Goal: Task Accomplishment & Management: Use online tool/utility

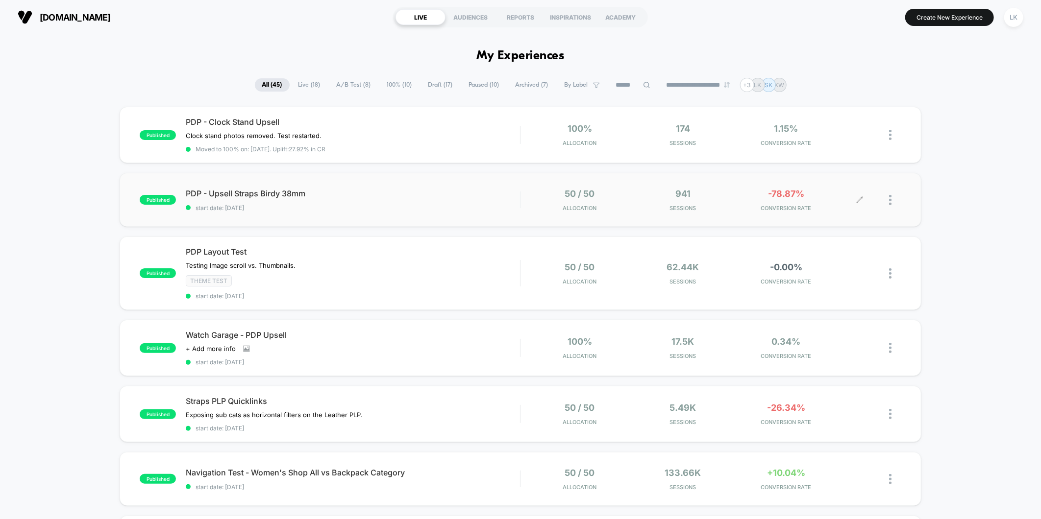
click at [889, 199] on img at bounding box center [890, 200] width 2 height 10
click at [821, 145] on div "Edit" at bounding box center [840, 144] width 88 height 22
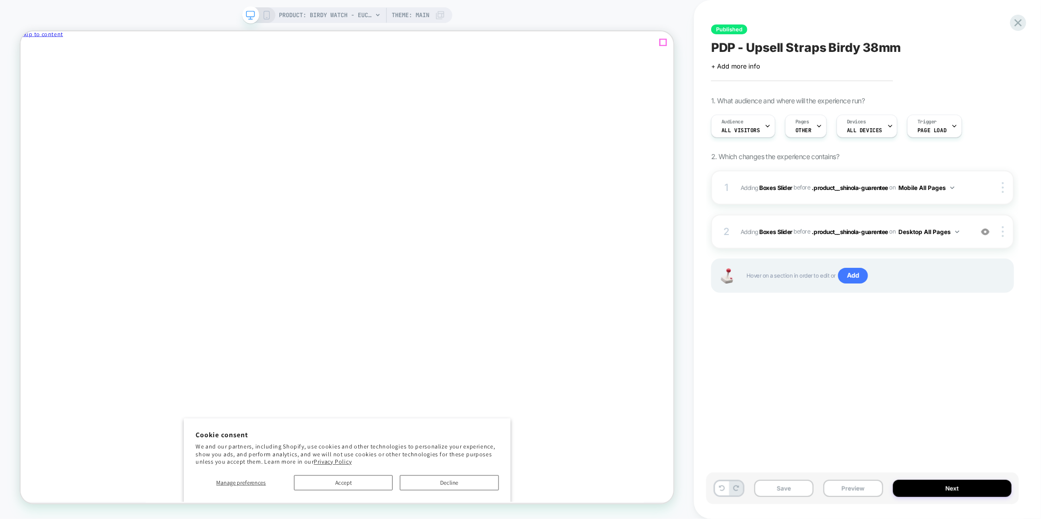
click at [63, 48] on span "Close drawer" at bounding box center [43, 51] width 39 height 7
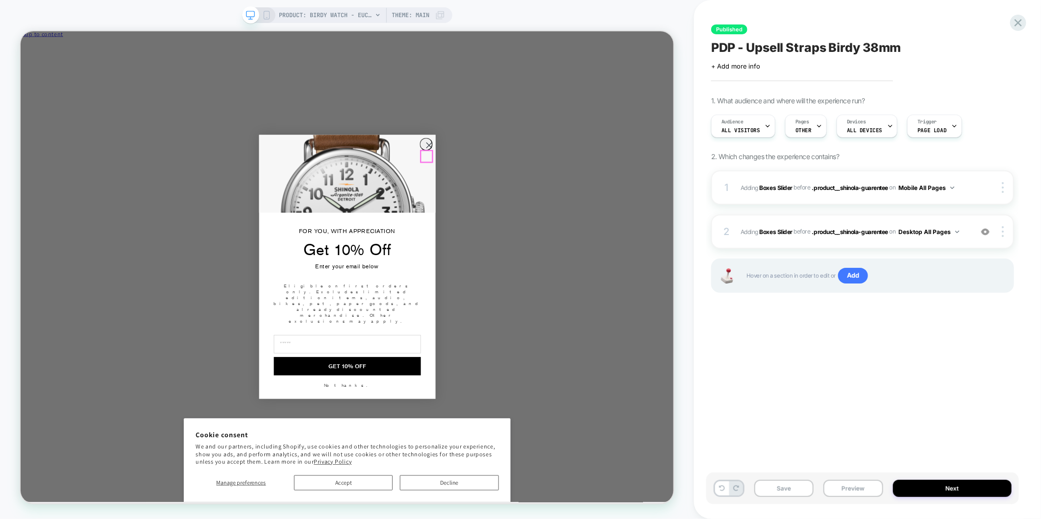
click at [556, 191] on circle "Close dialog" at bounding box center [564, 182] width 16 height 16
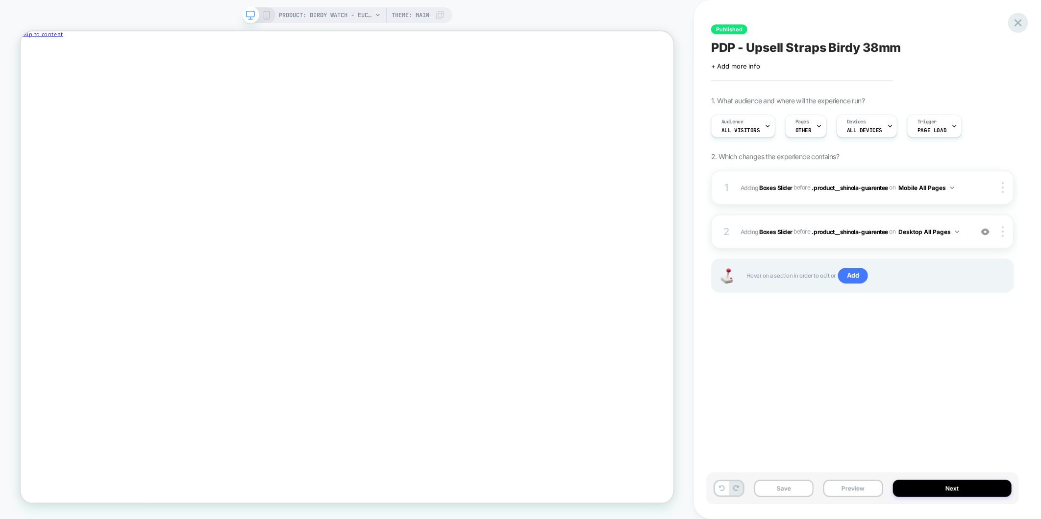
click at [1020, 28] on icon at bounding box center [1017, 22] width 13 height 13
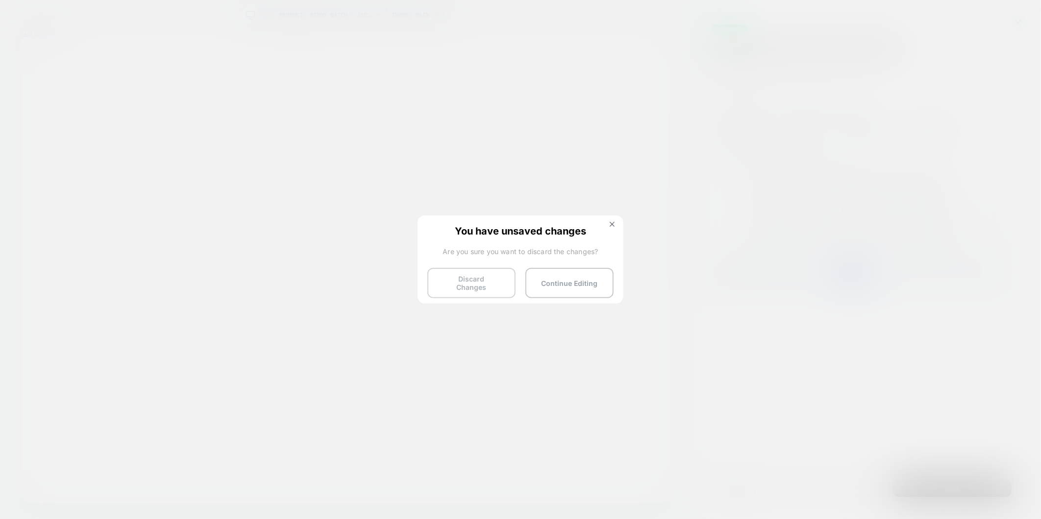
click at [492, 281] on button "Discard Changes" at bounding box center [471, 283] width 88 height 30
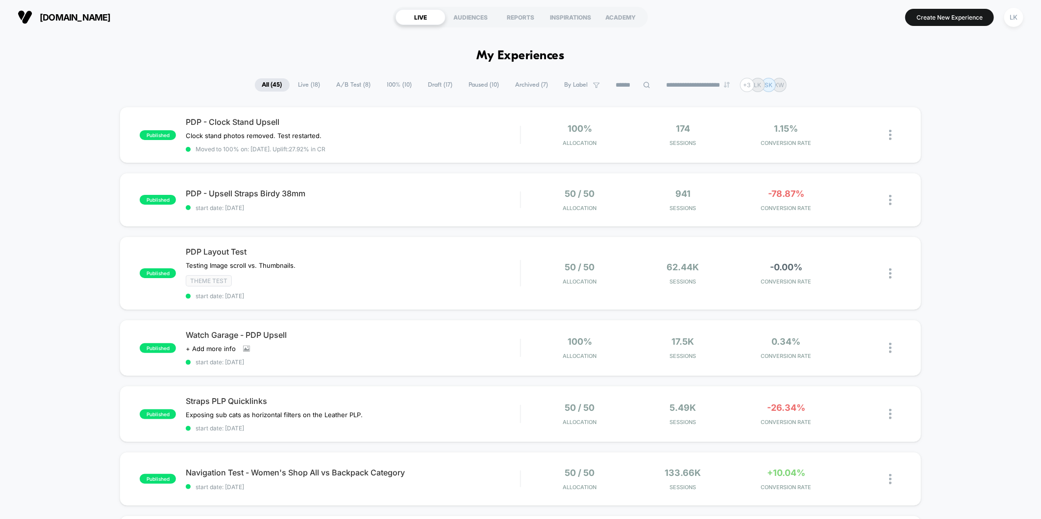
click at [297, 84] on span "Live ( 18 )" at bounding box center [309, 84] width 37 height 13
click at [341, 84] on span "A/B Test ( 8 )" at bounding box center [353, 84] width 49 height 13
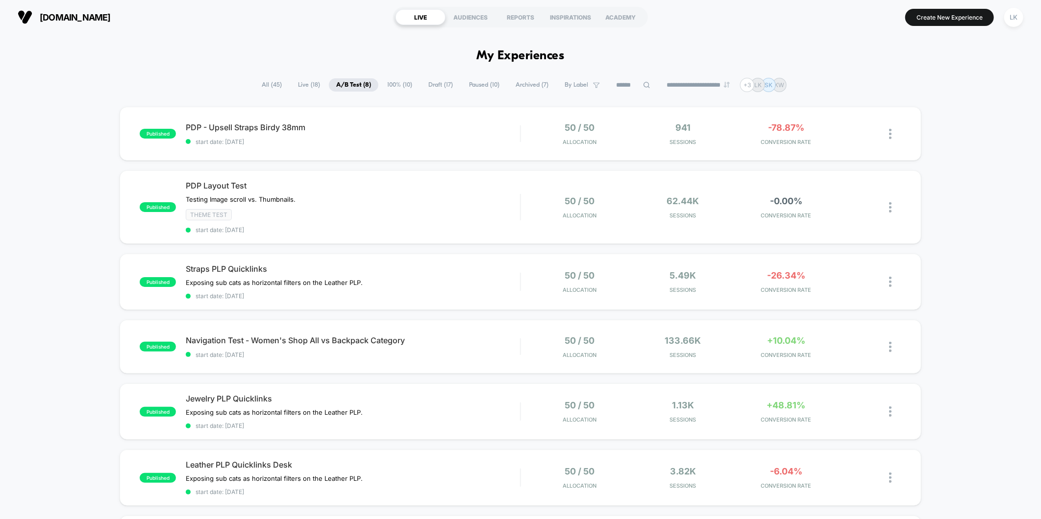
click at [305, 85] on span "Live ( 18 )" at bounding box center [309, 84] width 37 height 13
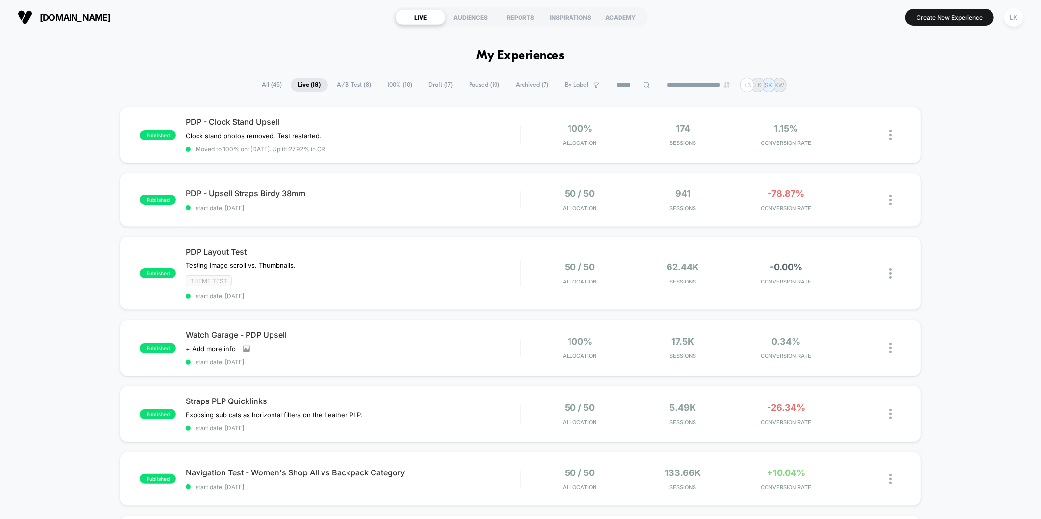
click at [352, 87] on span "A/B Test ( 8 )" at bounding box center [353, 84] width 49 height 13
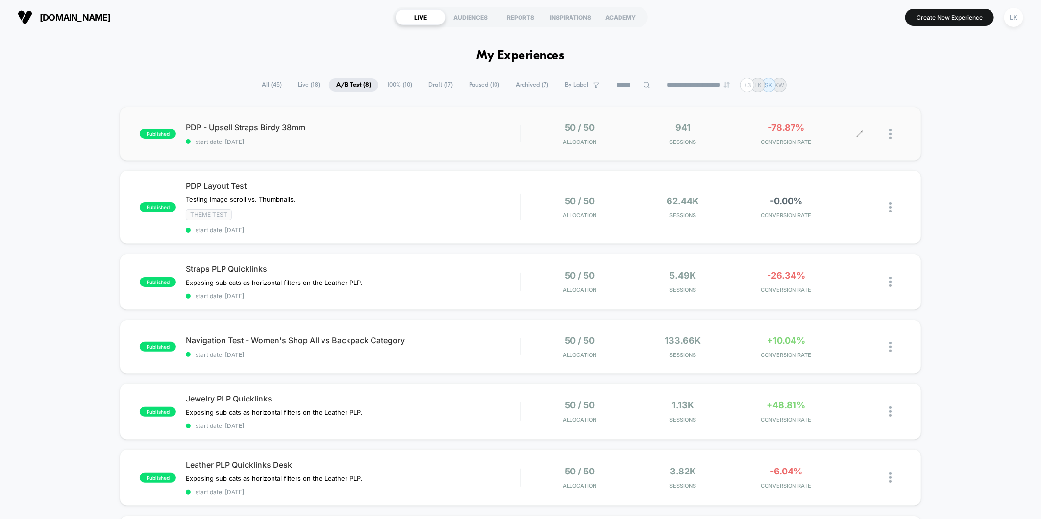
click at [859, 131] on icon at bounding box center [859, 133] width 7 height 7
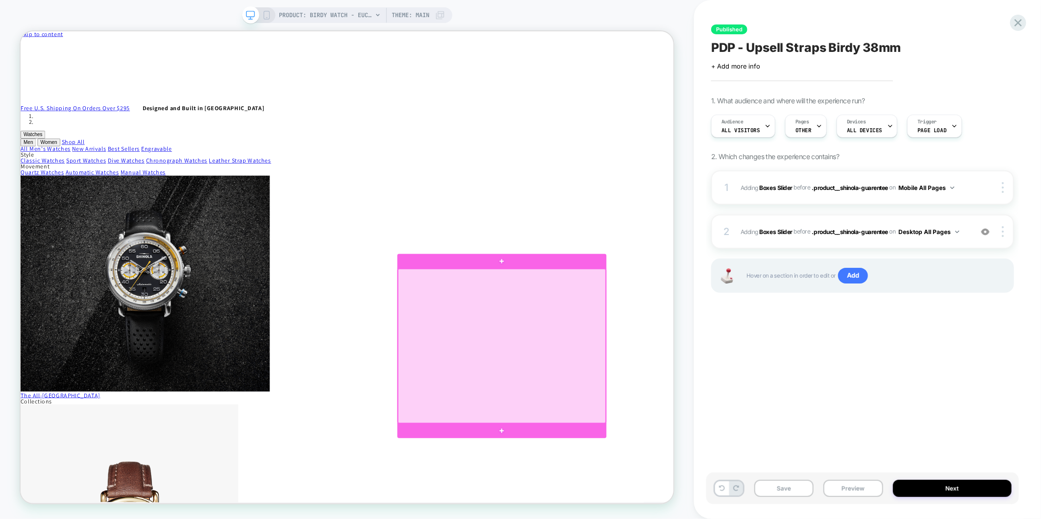
click at [731, 438] on div at bounding box center [661, 451] width 277 height 206
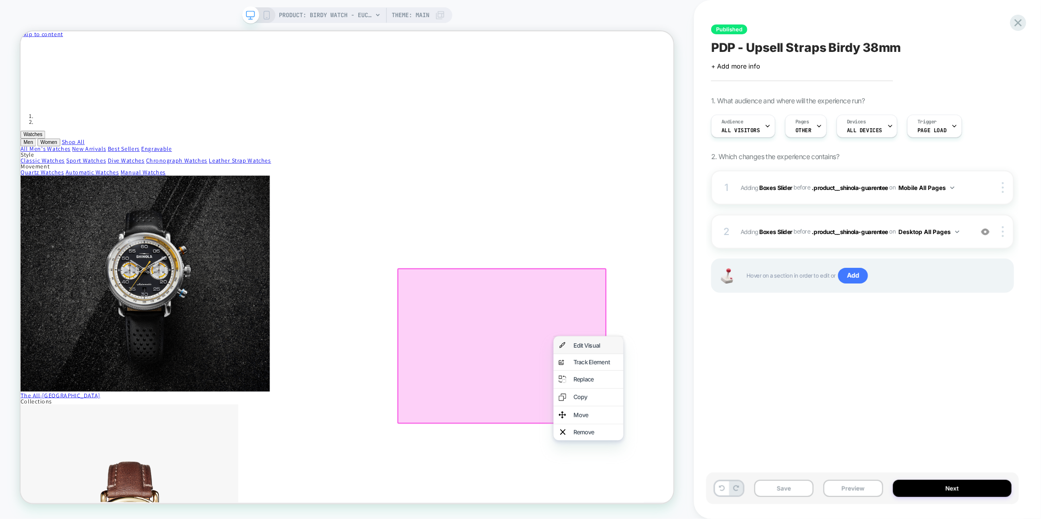
click at [798, 452] on div "Edit Visual" at bounding box center [787, 450] width 60 height 8
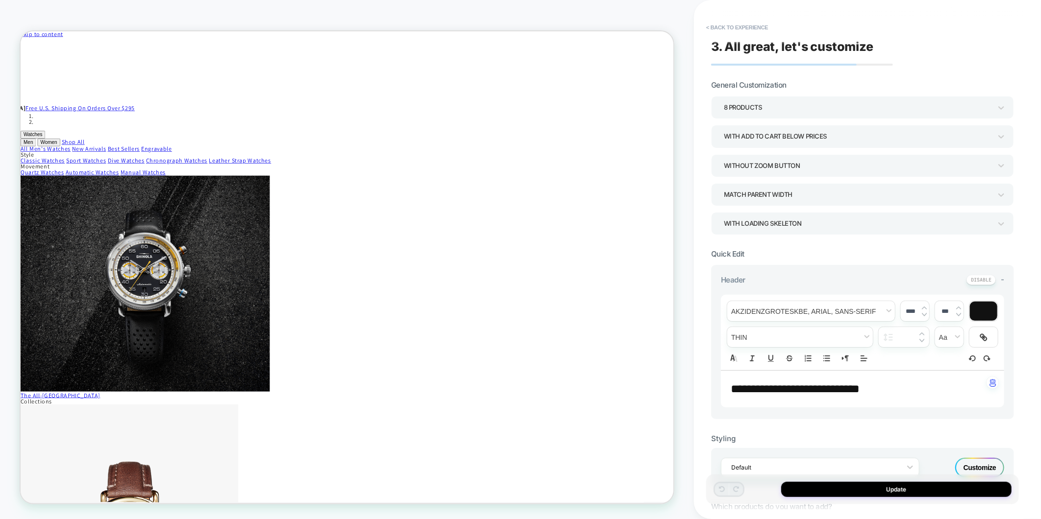
scroll to position [105, 0]
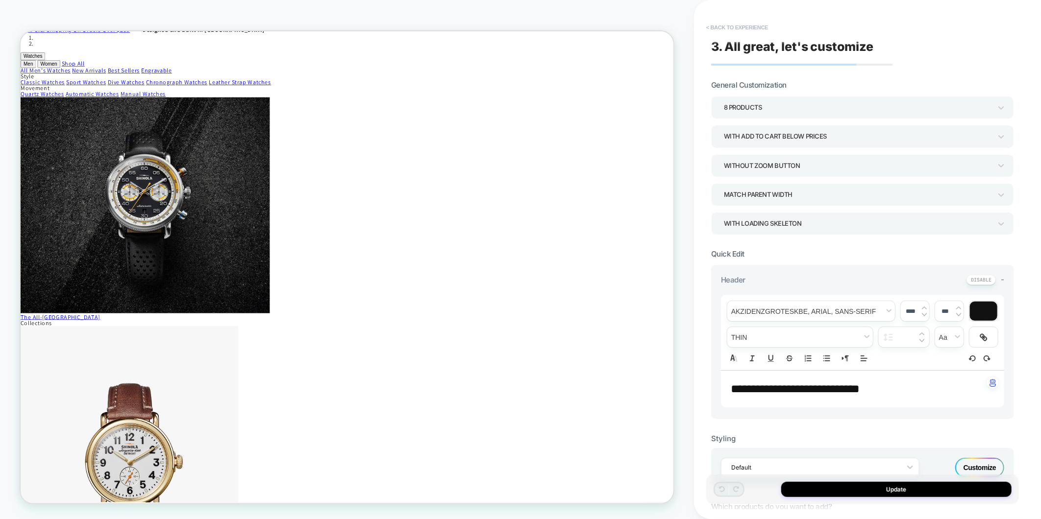
click at [760, 25] on button "< Back to experience" at bounding box center [737, 28] width 72 height 16
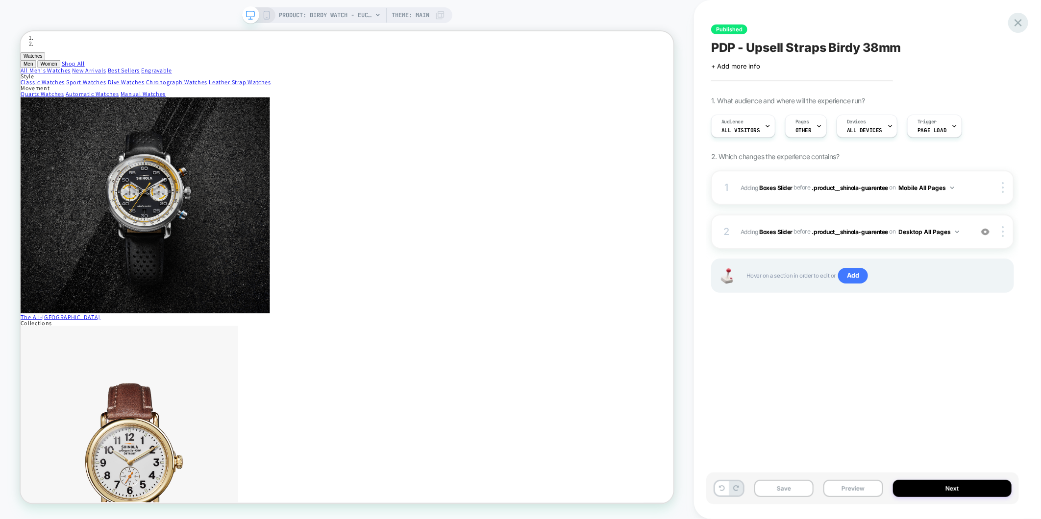
click at [1020, 25] on icon at bounding box center [1017, 22] width 7 height 7
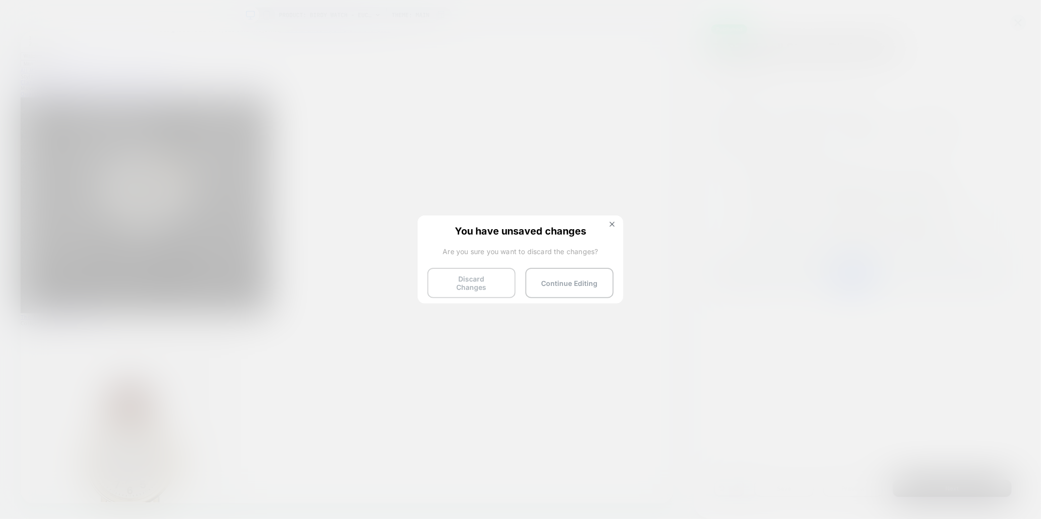
click at [492, 280] on button "Discard Changes" at bounding box center [471, 283] width 88 height 30
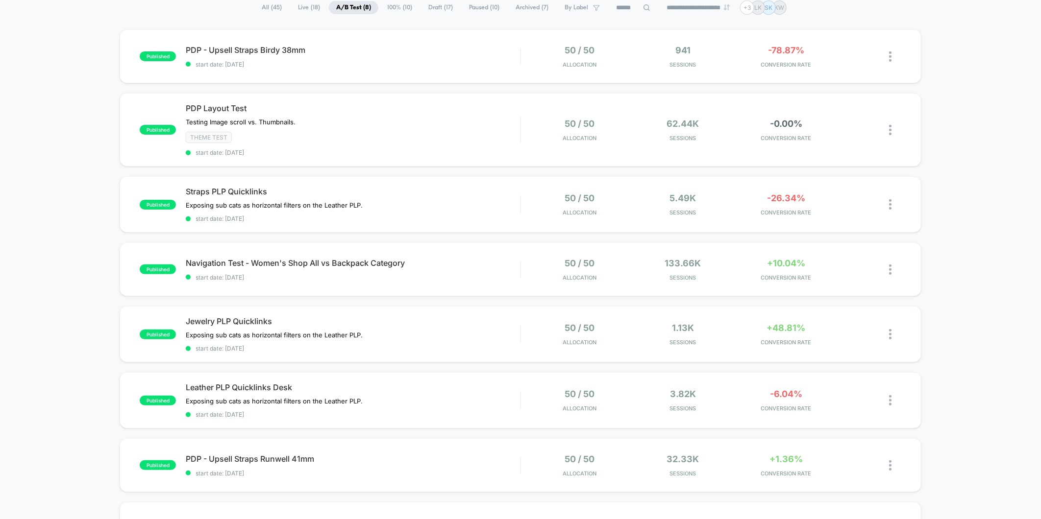
scroll to position [54, 0]
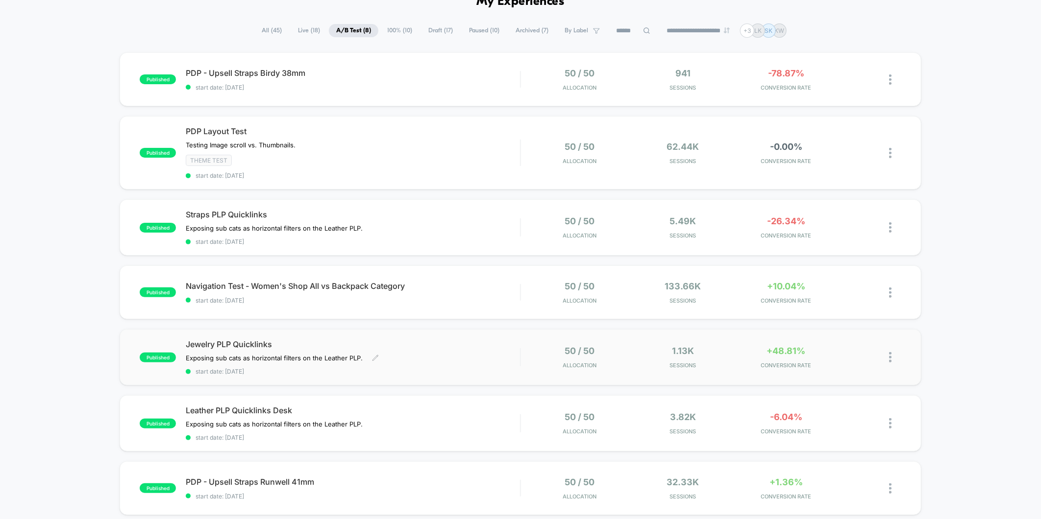
click at [479, 360] on div "Jewelry PLP Quicklinks Exposing sub cats as horizontal filters on the Leather P…" at bounding box center [353, 358] width 334 height 36
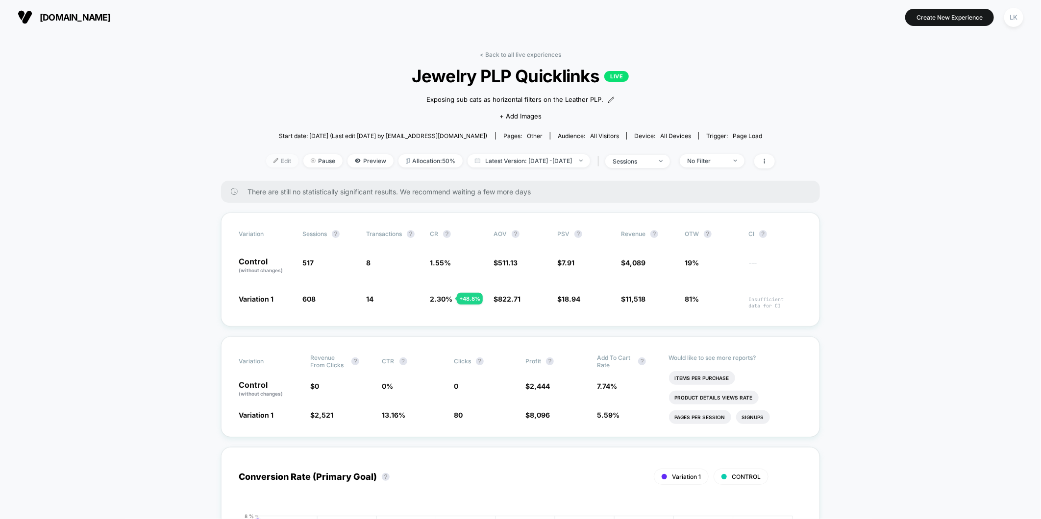
click at [266, 158] on span "Edit" at bounding box center [282, 160] width 32 height 13
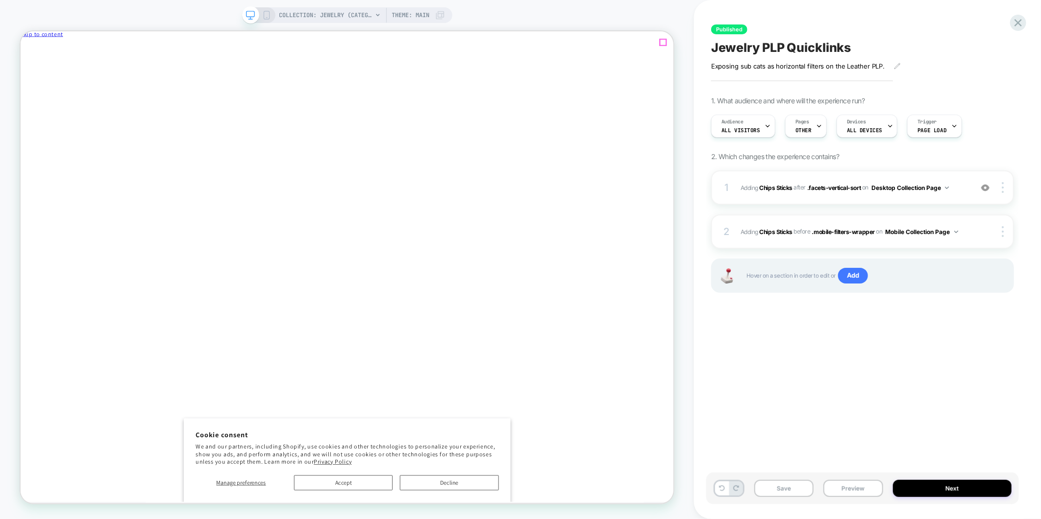
click at [63, 48] on span "Close drawer" at bounding box center [43, 51] width 39 height 7
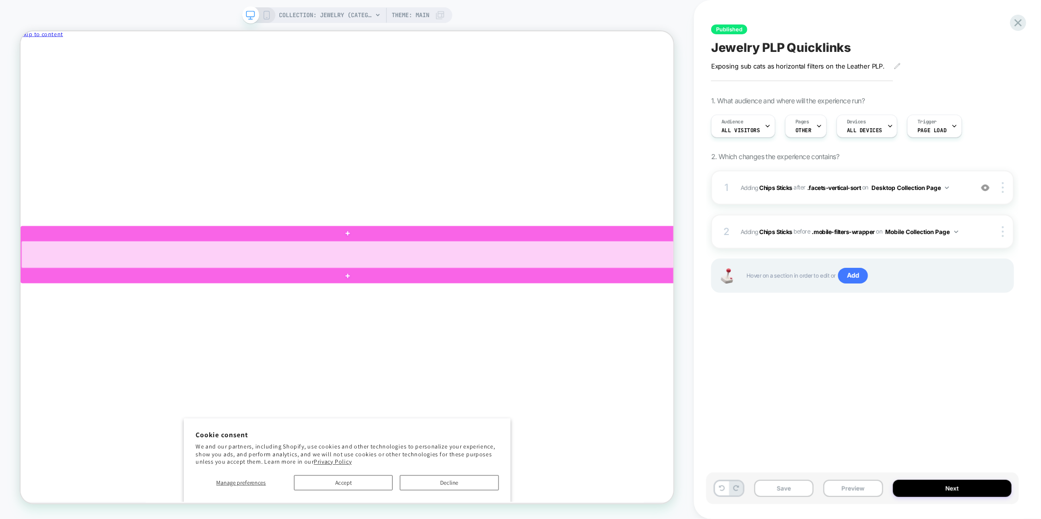
click at [405, 333] on div at bounding box center [456, 329] width 870 height 36
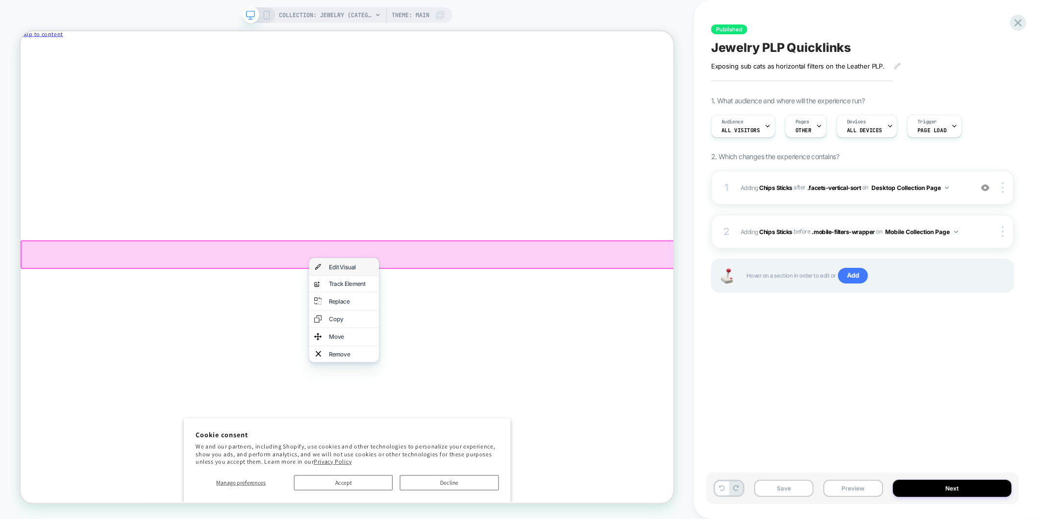
click at [422, 336] on div "Edit Visual" at bounding box center [451, 345] width 93 height 23
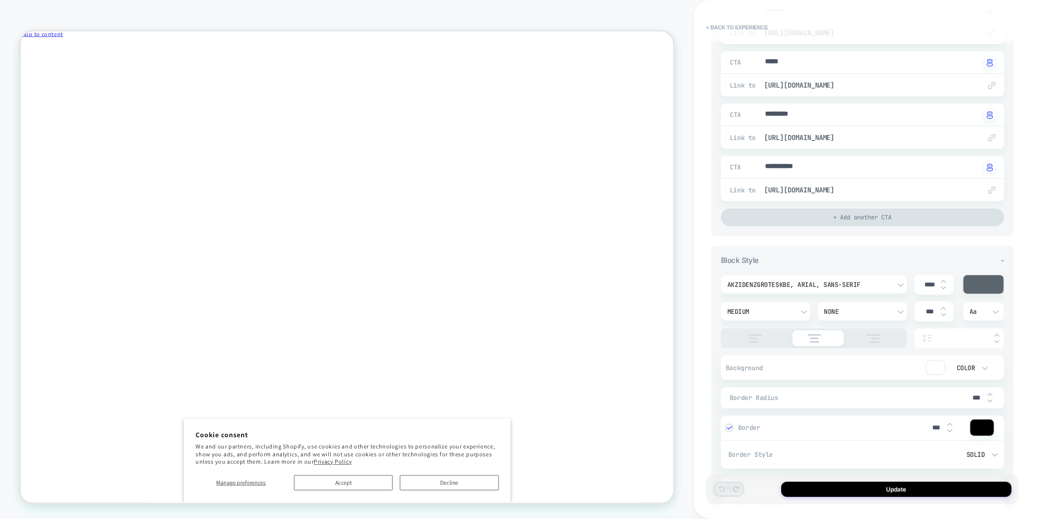
scroll to position [326, 0]
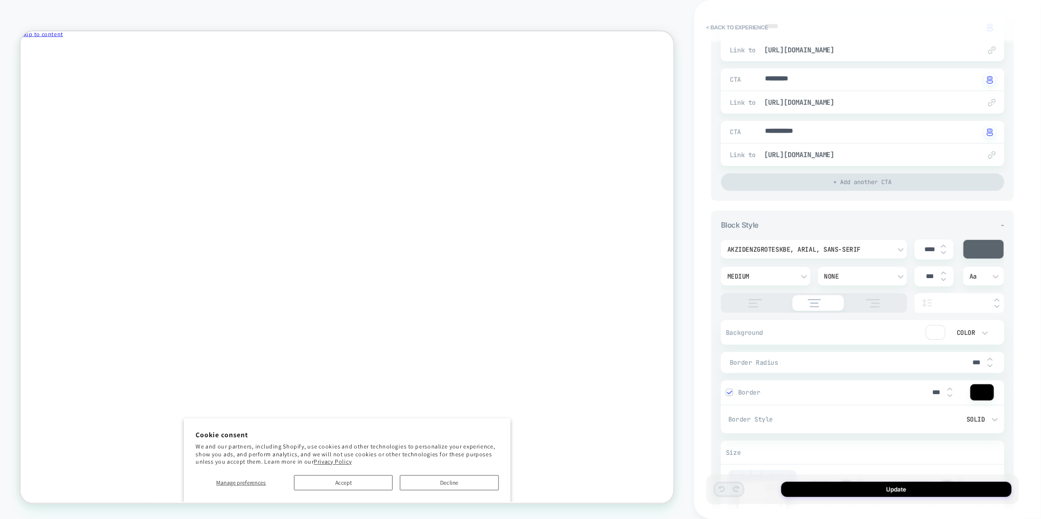
click at [992, 359] on img at bounding box center [989, 360] width 5 height 4
type textarea "*"
type input "***"
click at [992, 359] on img at bounding box center [989, 360] width 5 height 4
type textarea "*"
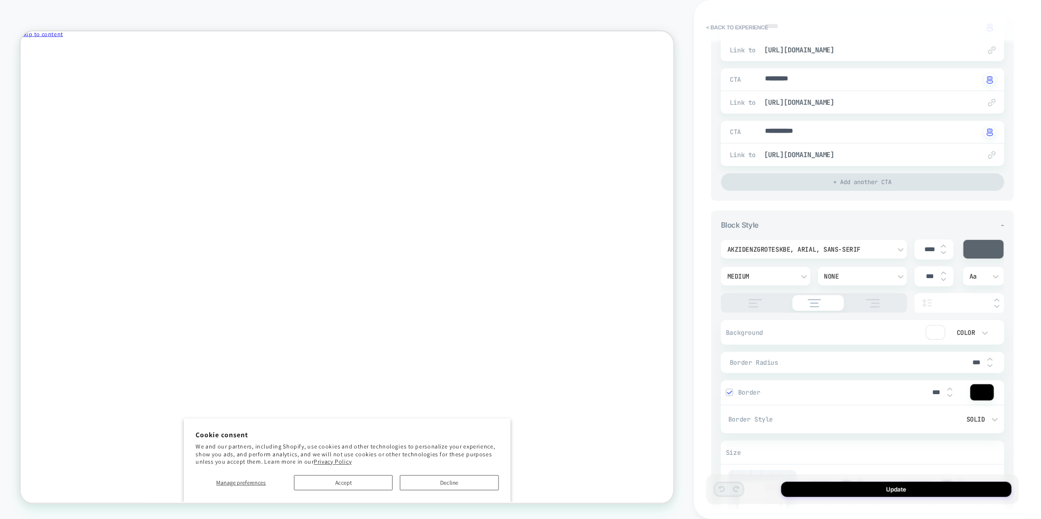
type input "***"
click at [992, 359] on img at bounding box center [989, 360] width 5 height 4
type textarea "*"
type input "***"
click at [989, 367] on img at bounding box center [989, 366] width 5 height 4
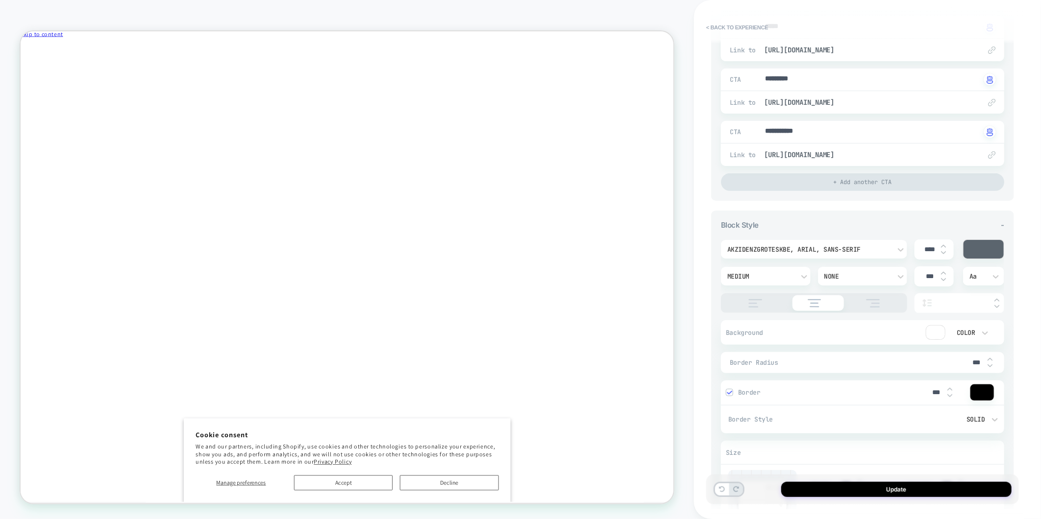
type textarea "*"
type input "***"
click at [989, 367] on img at bounding box center [989, 366] width 5 height 4
type textarea "*"
type input "***"
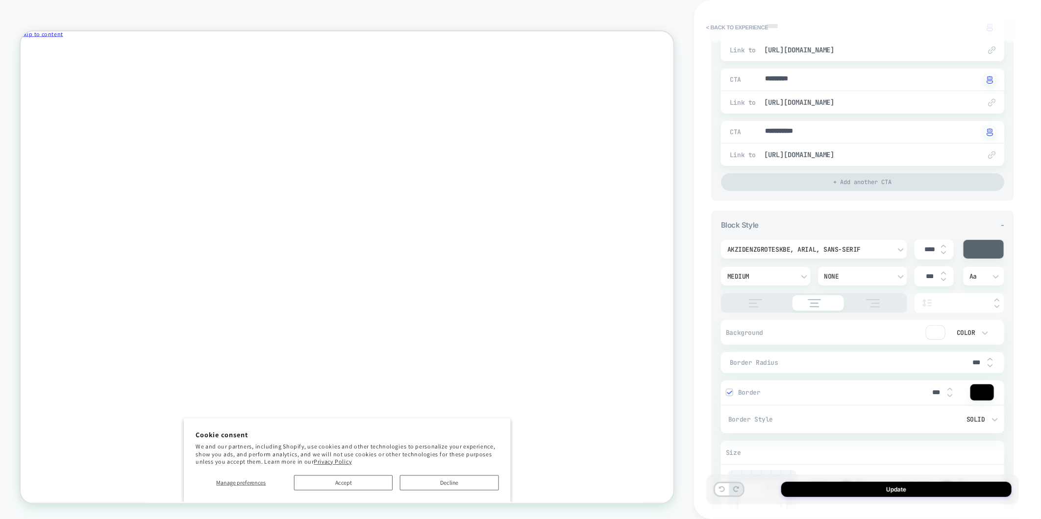
click at [992, 365] on img at bounding box center [989, 366] width 5 height 4
type textarea "*"
type input "***"
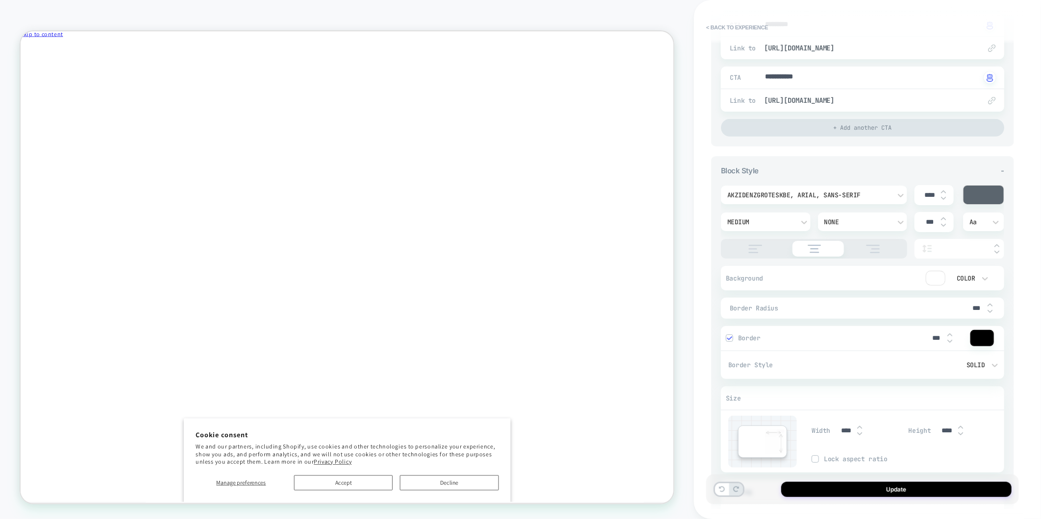
click at [982, 362] on div "Solid" at bounding box center [931, 365] width 110 height 8
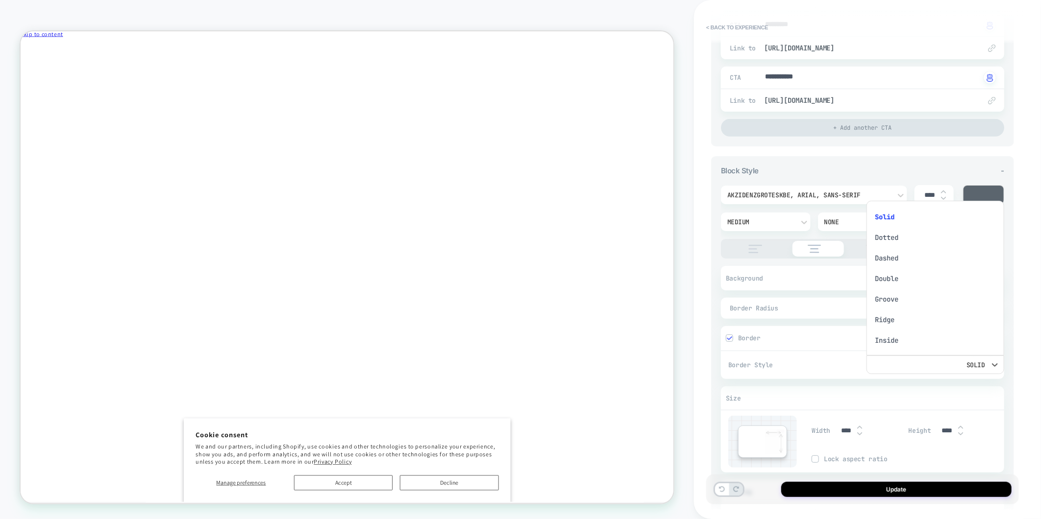
scroll to position [9, 0]
click at [899, 293] on div "Groove" at bounding box center [935, 290] width 130 height 21
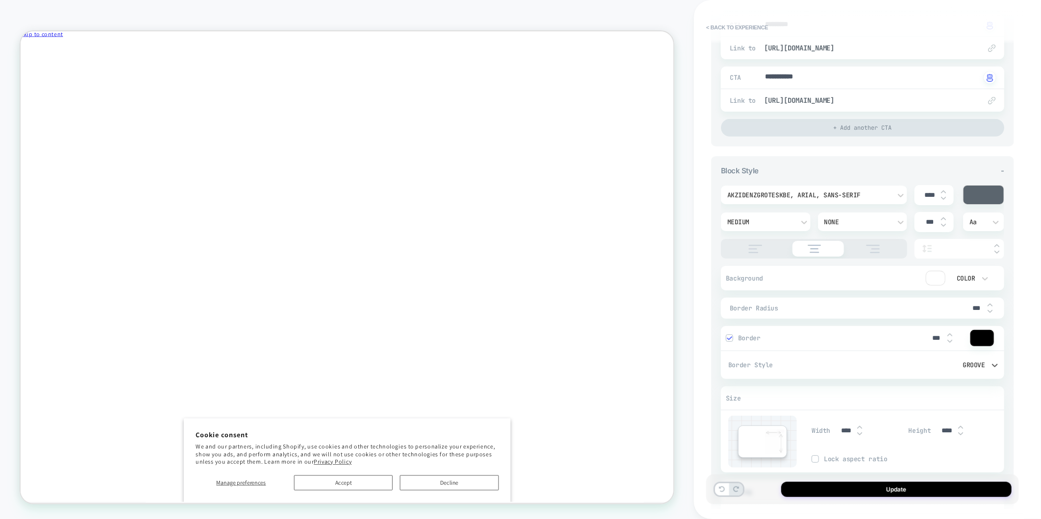
click at [950, 334] on img at bounding box center [949, 335] width 5 height 4
type textarea "*"
type input "***"
click at [950, 334] on img at bounding box center [949, 335] width 5 height 4
type textarea "*"
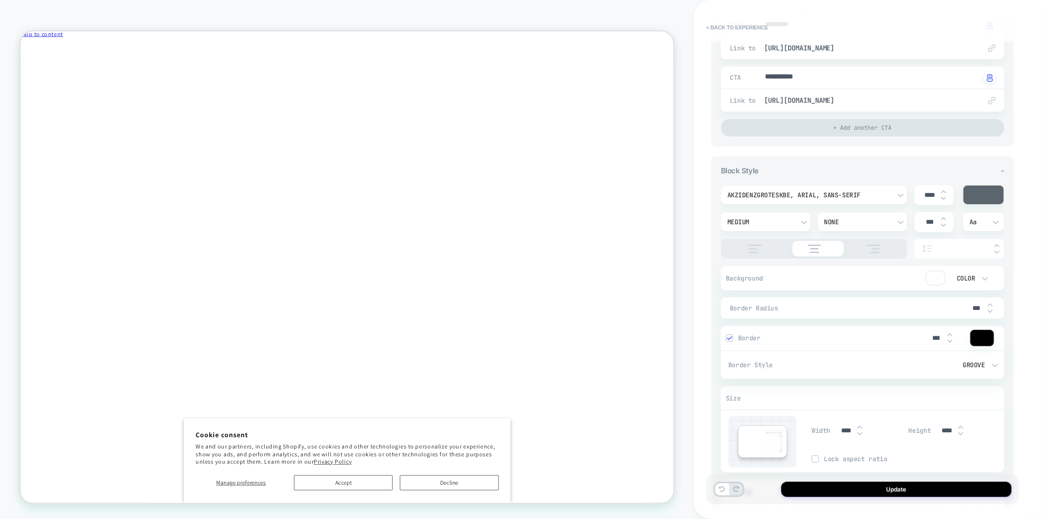
type input "***"
click at [950, 334] on img at bounding box center [949, 335] width 5 height 4
click at [949, 335] on img at bounding box center [949, 335] width 5 height 4
type textarea "*"
type input "***"
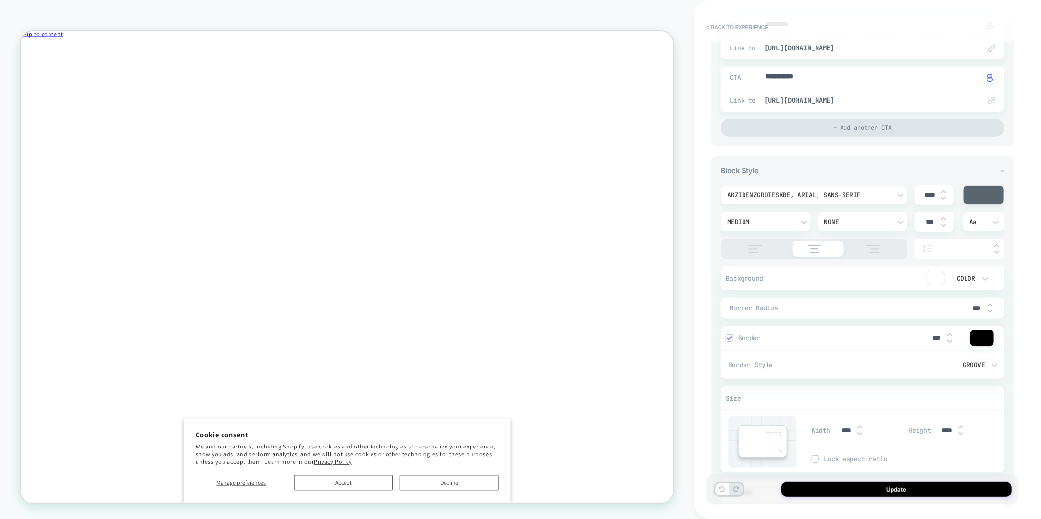
click at [949, 335] on img at bounding box center [949, 335] width 5 height 4
type textarea "*"
type input "***"
click at [948, 343] on img at bounding box center [949, 342] width 5 height 4
type textarea "*"
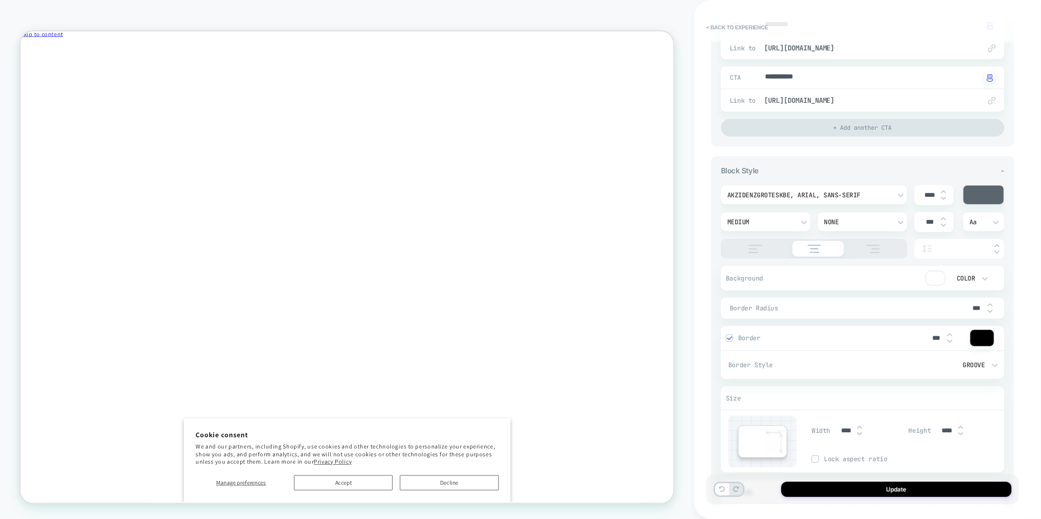
type input "***"
click at [948, 343] on img at bounding box center [949, 342] width 5 height 4
type textarea "*"
type input "***"
click at [949, 343] on img at bounding box center [949, 342] width 5 height 4
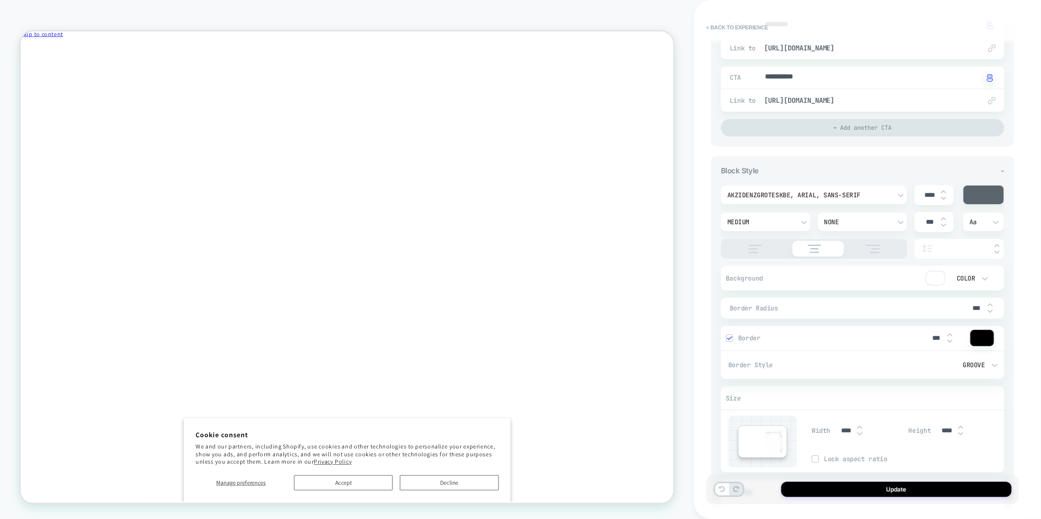
type textarea "*"
type input "***"
click at [978, 370] on div "Groove" at bounding box center [931, 365] width 120 height 10
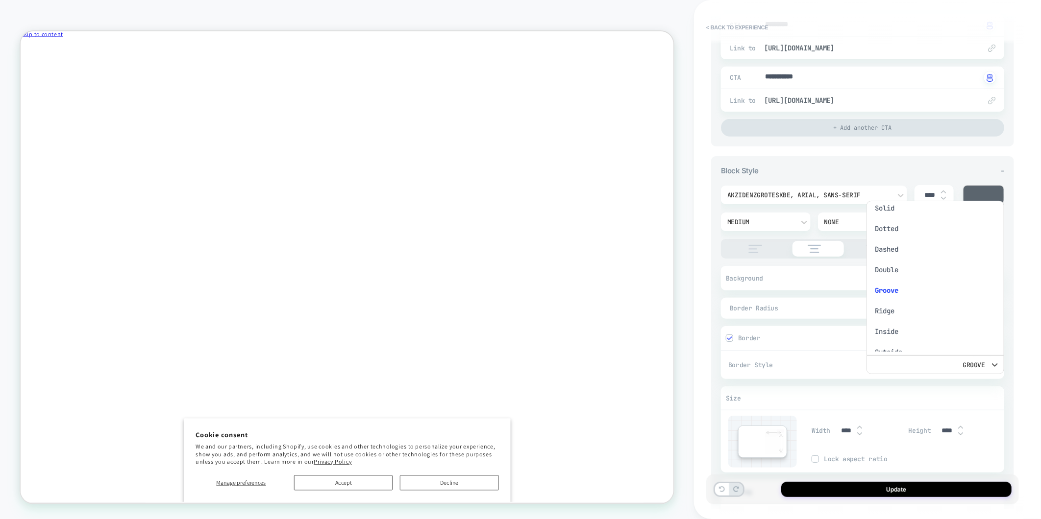
click at [884, 271] on div "Double" at bounding box center [935, 270] width 130 height 21
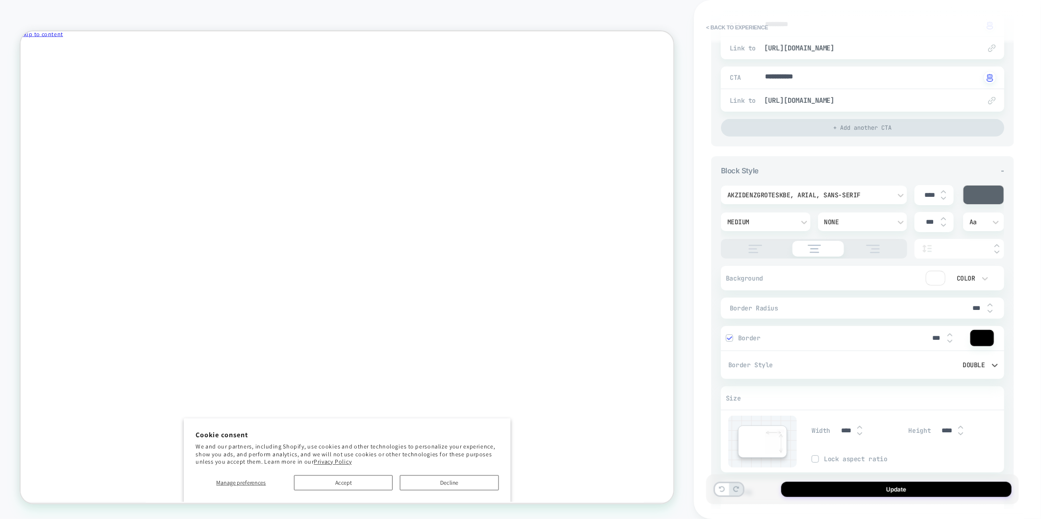
click at [981, 370] on div "Double" at bounding box center [931, 365] width 120 height 10
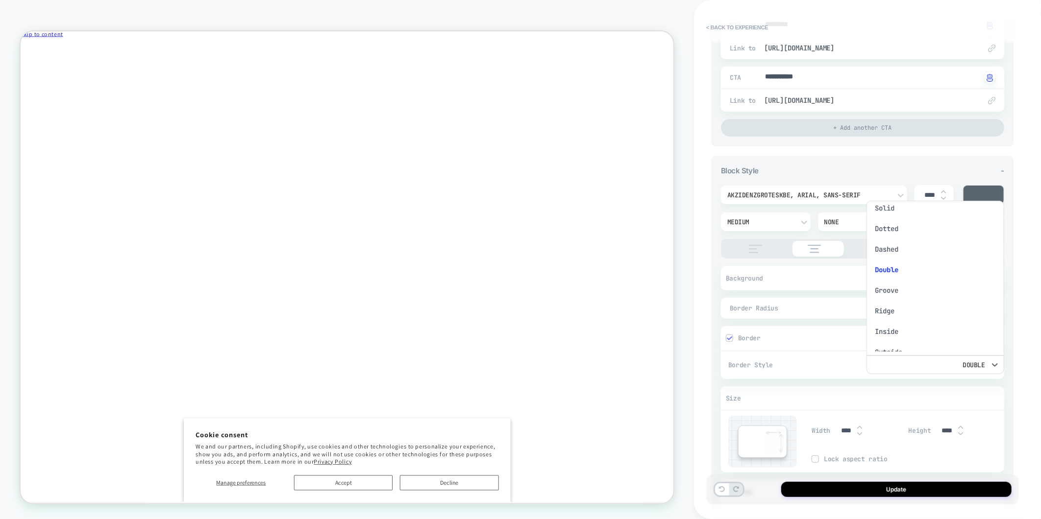
click at [898, 231] on div "Dotted" at bounding box center [935, 229] width 130 height 21
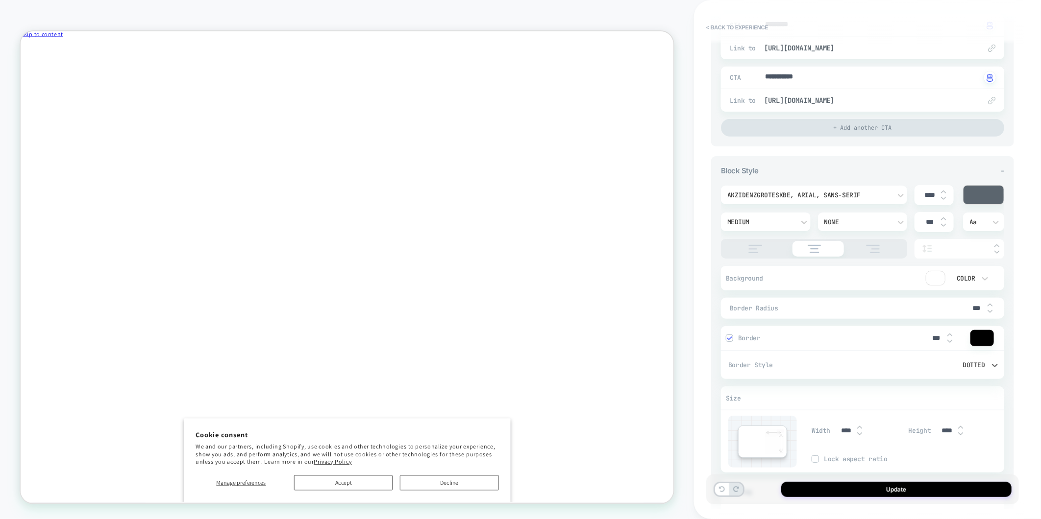
click at [969, 367] on div "Dotted" at bounding box center [931, 365] width 110 height 8
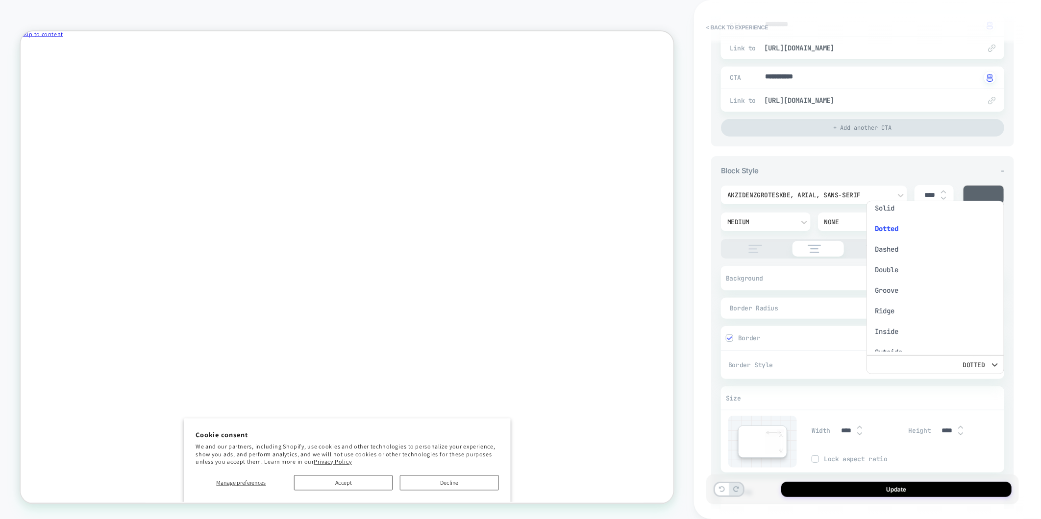
click at [918, 216] on div "Solid" at bounding box center [935, 208] width 130 height 21
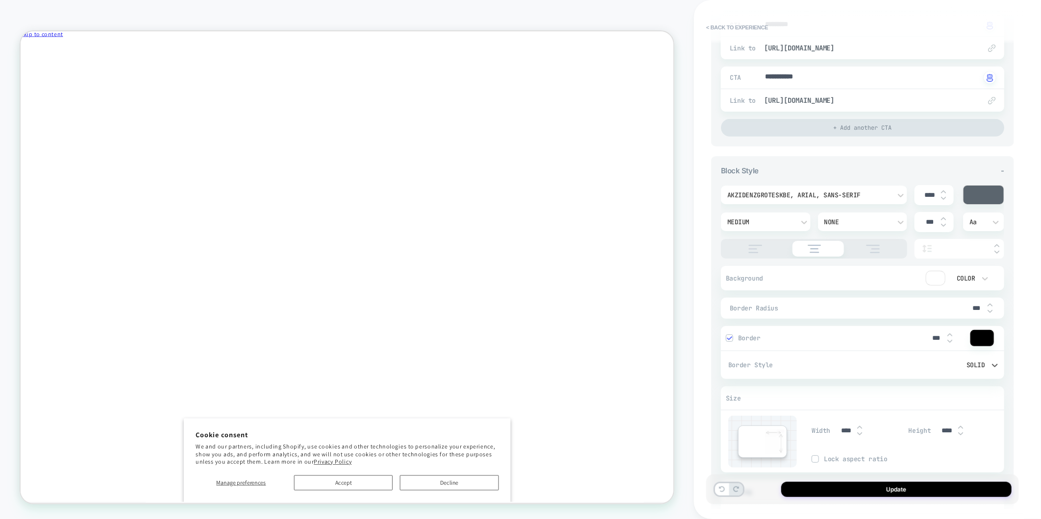
click at [967, 360] on div "Solid" at bounding box center [931, 365] width 120 height 10
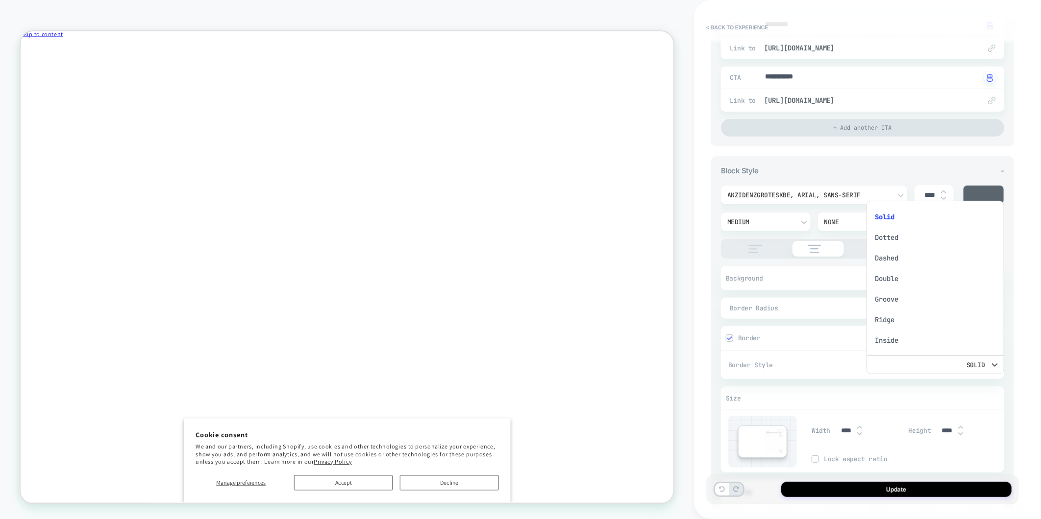
scroll to position [46, 0]
click at [896, 340] on div "None" at bounding box center [935, 339] width 130 height 21
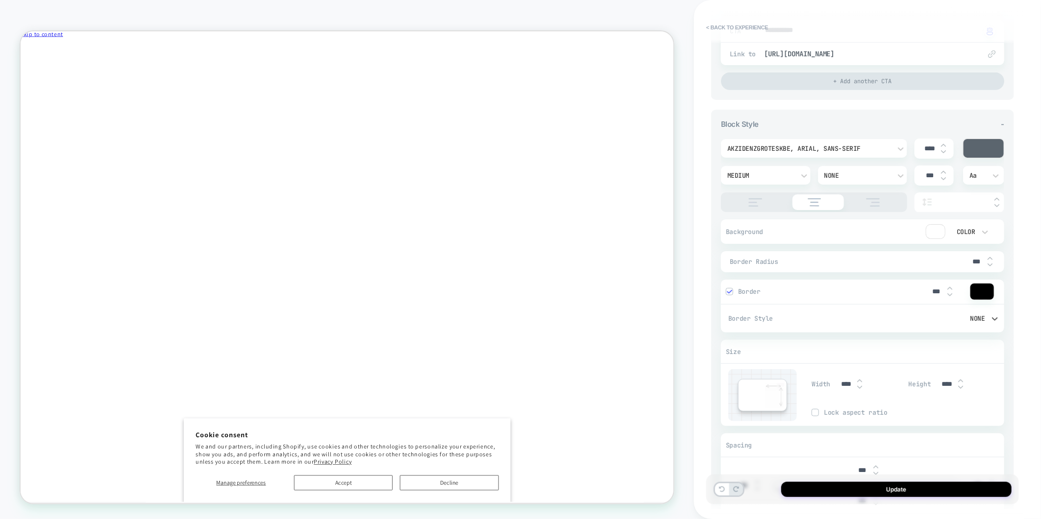
scroll to position [373, 0]
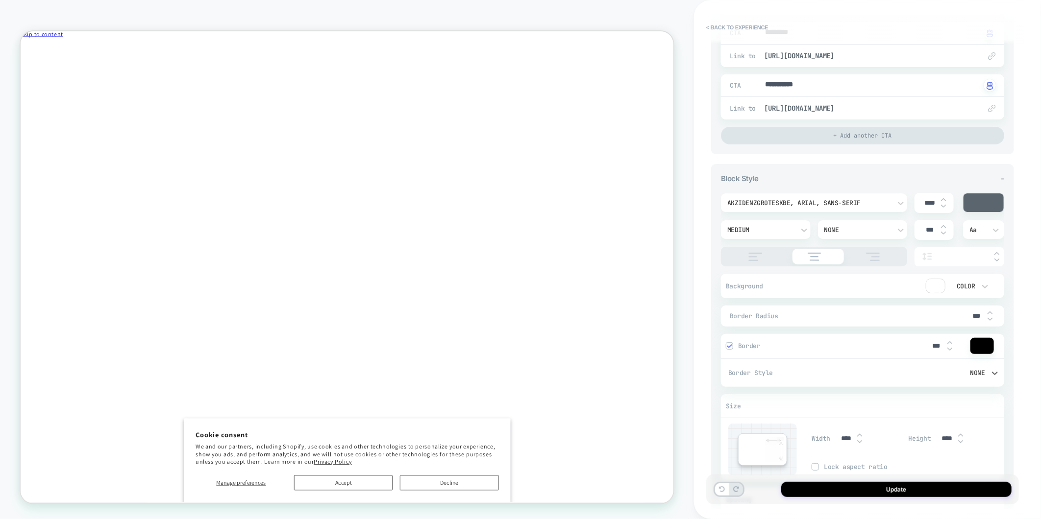
click at [980, 374] on div "None" at bounding box center [931, 373] width 110 height 8
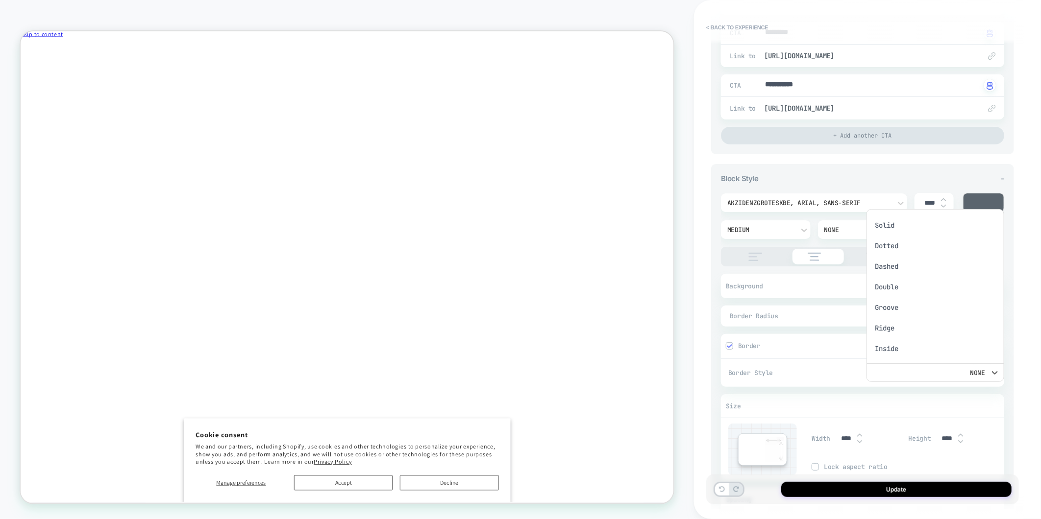
scroll to position [9, 0]
click at [845, 380] on div at bounding box center [520, 259] width 1041 height 519
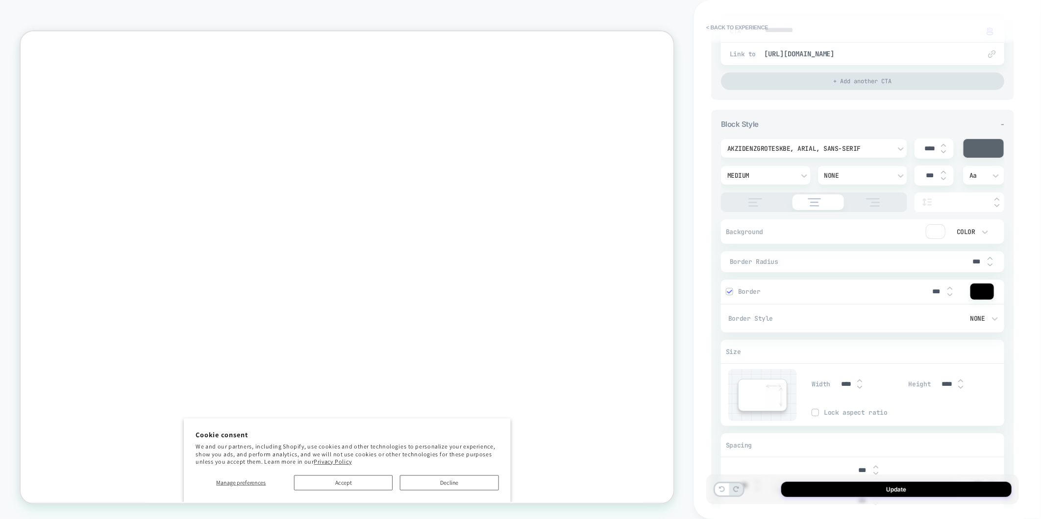
scroll to position [0, 0]
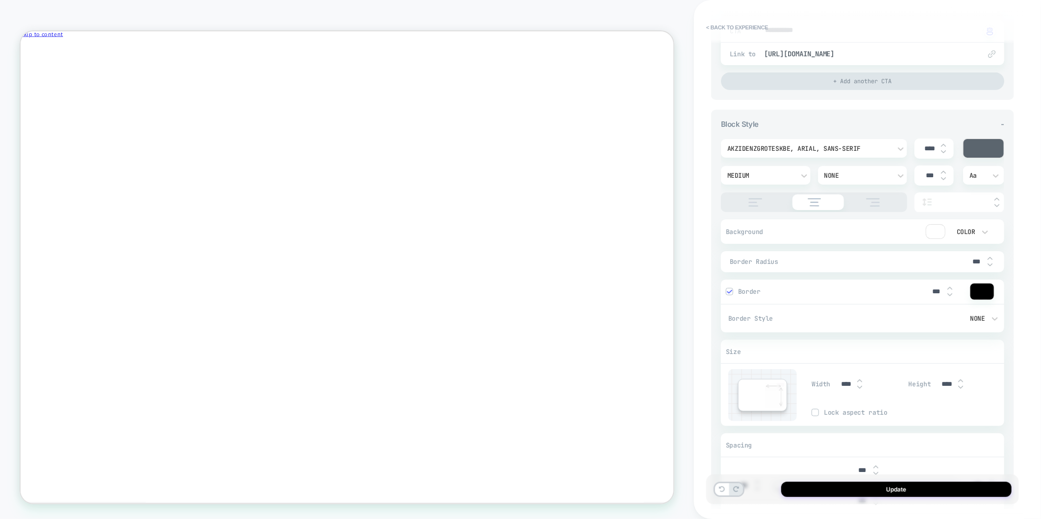
type textarea "*"
click at [757, 26] on button "< Back to experience" at bounding box center [737, 28] width 72 height 16
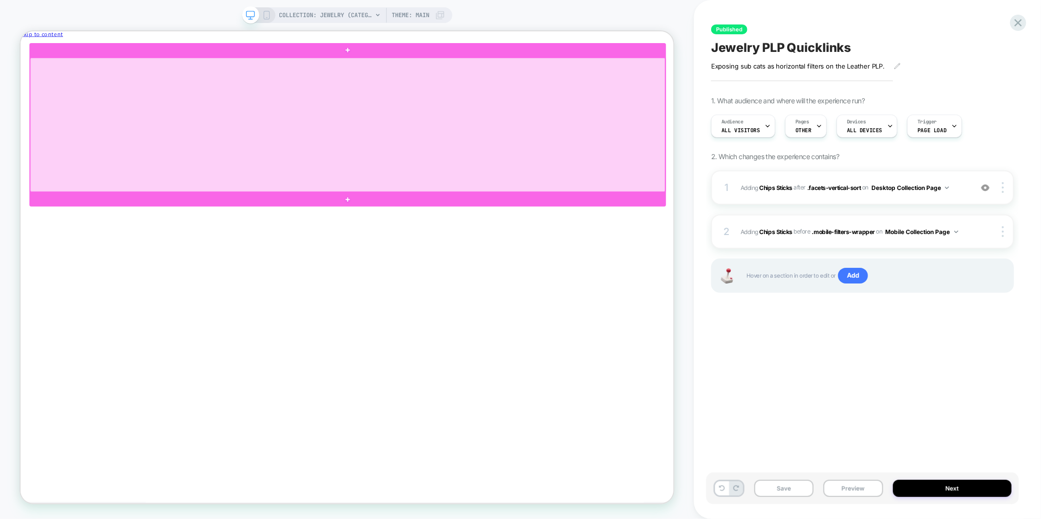
click at [332, 184] on div at bounding box center [456, 155] width 847 height 179
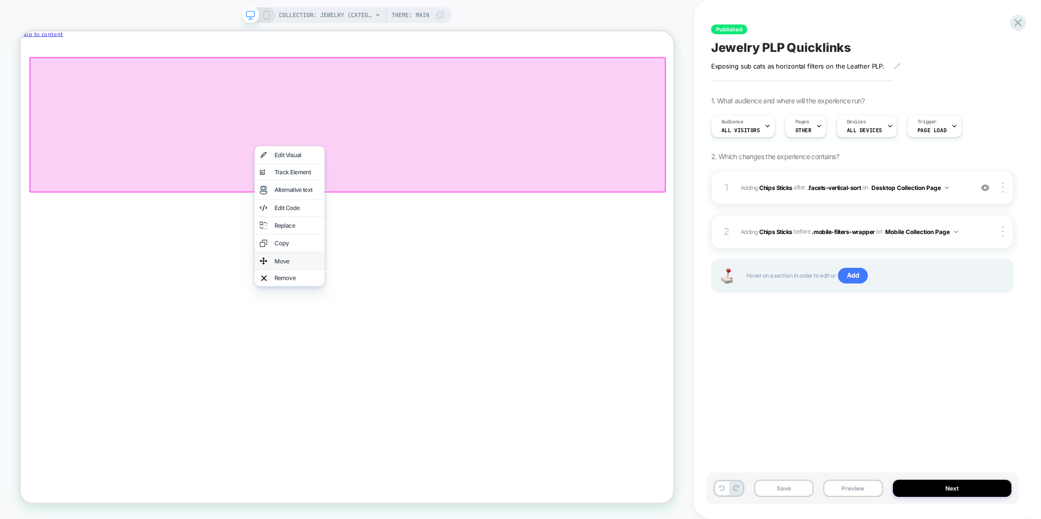
click at [367, 326] on div "Move" at bounding box center [378, 338] width 93 height 24
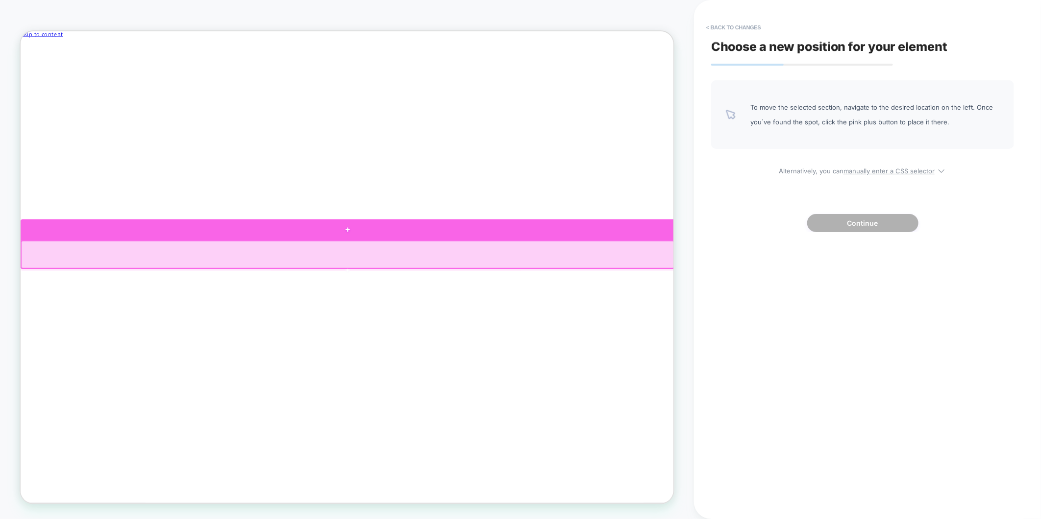
click at [452, 300] on div at bounding box center [456, 296] width 872 height 28
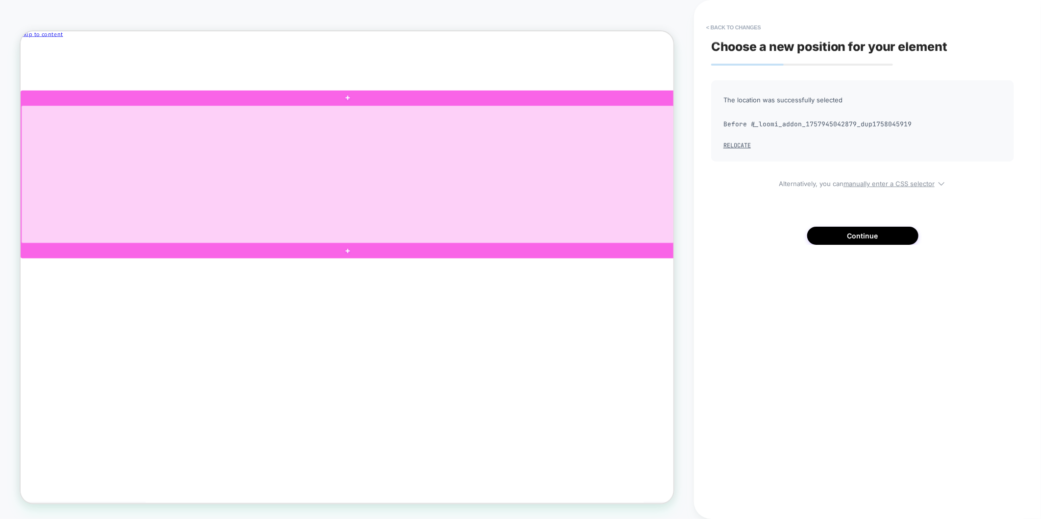
click at [458, 228] on div at bounding box center [456, 222] width 870 height 184
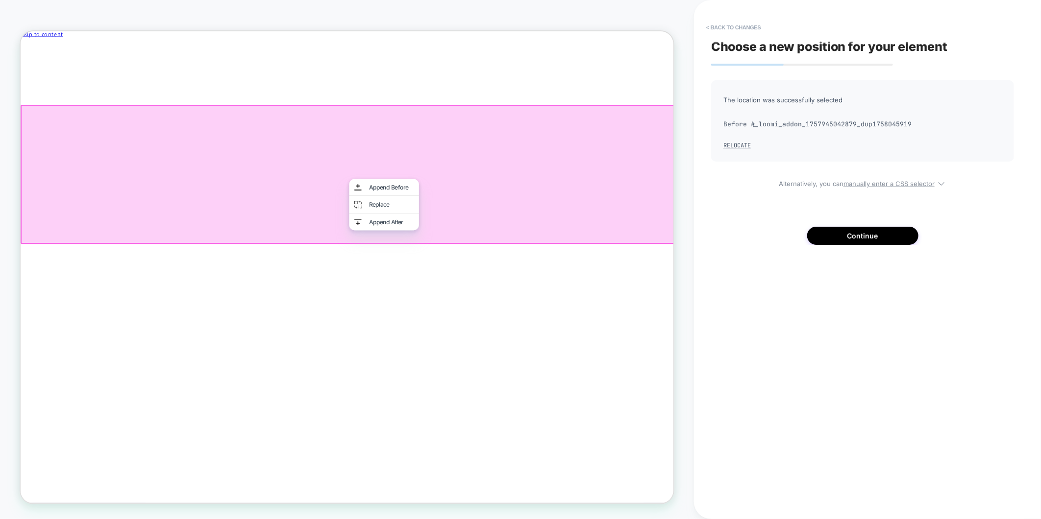
click at [636, 196] on div at bounding box center [456, 222] width 872 height 186
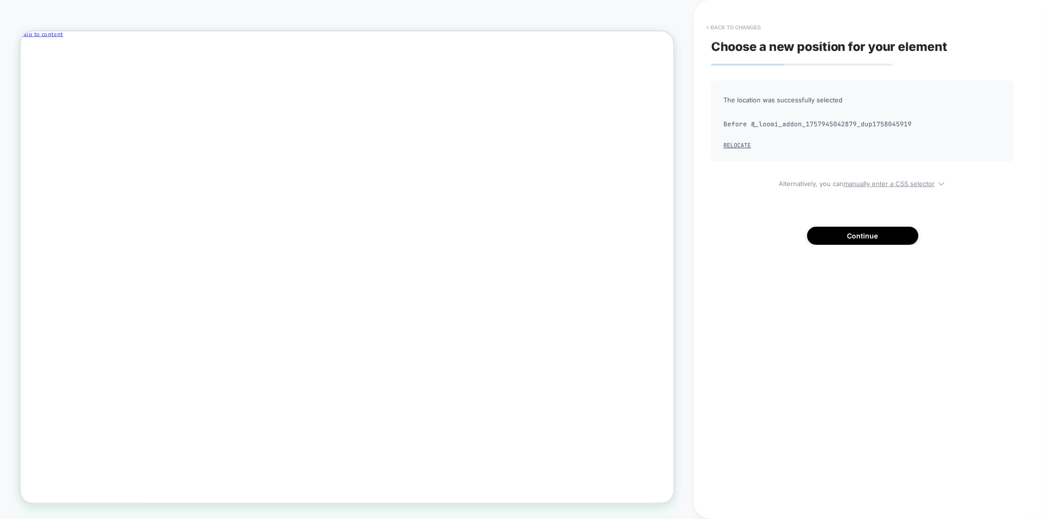
click at [713, 25] on button "< Back to changes" at bounding box center [733, 28] width 65 height 16
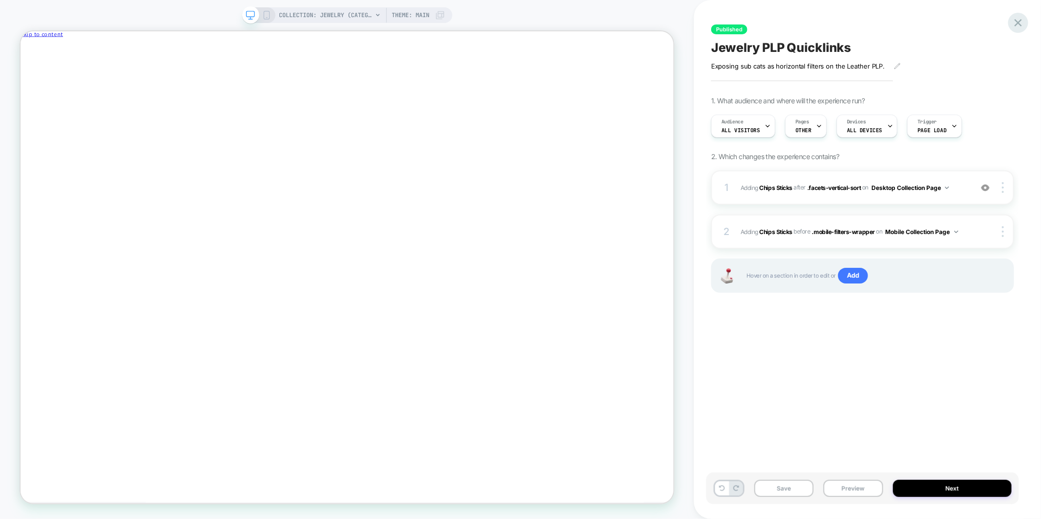
click at [1022, 18] on icon at bounding box center [1017, 22] width 13 height 13
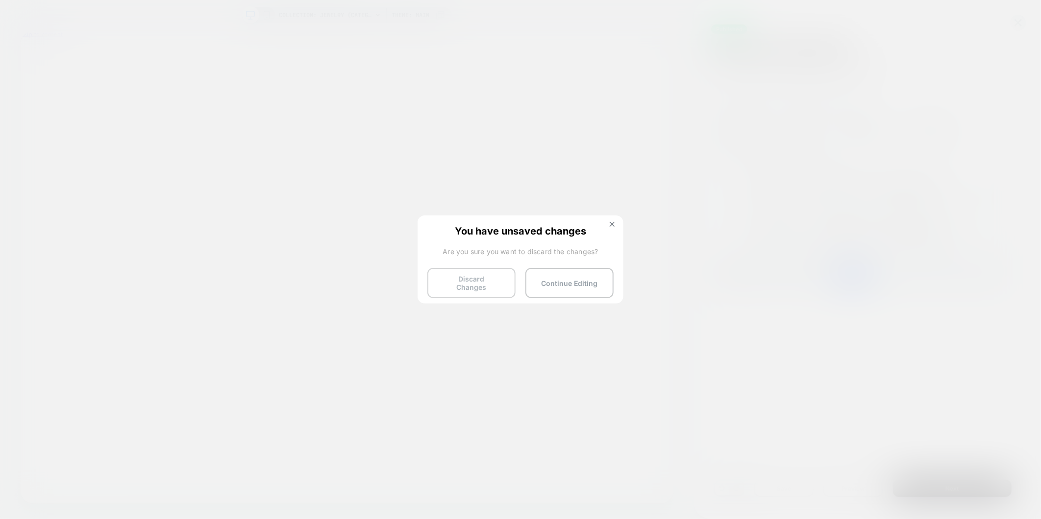
click at [445, 289] on button "Discard Changes" at bounding box center [471, 283] width 88 height 30
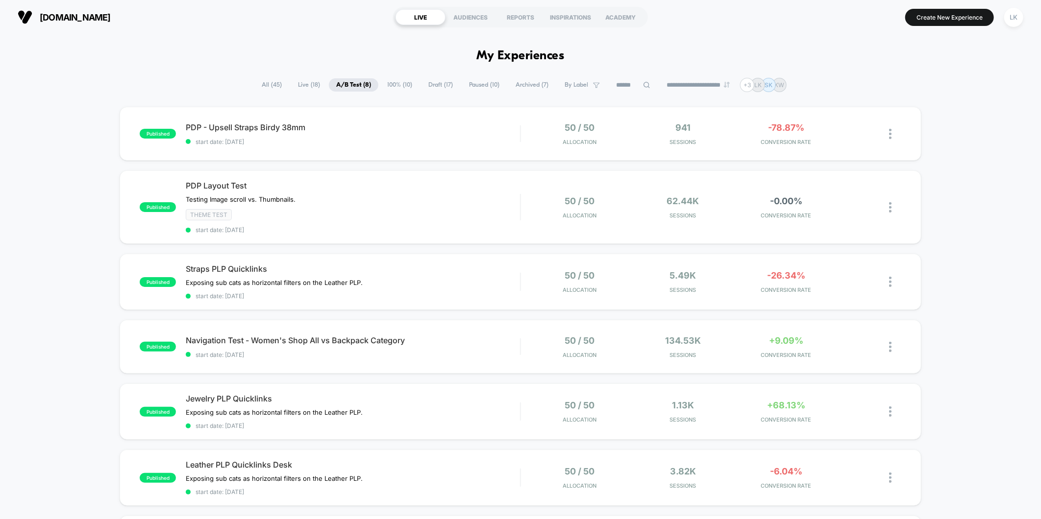
click at [432, 85] on span "Draft ( 17 )" at bounding box center [440, 84] width 39 height 13
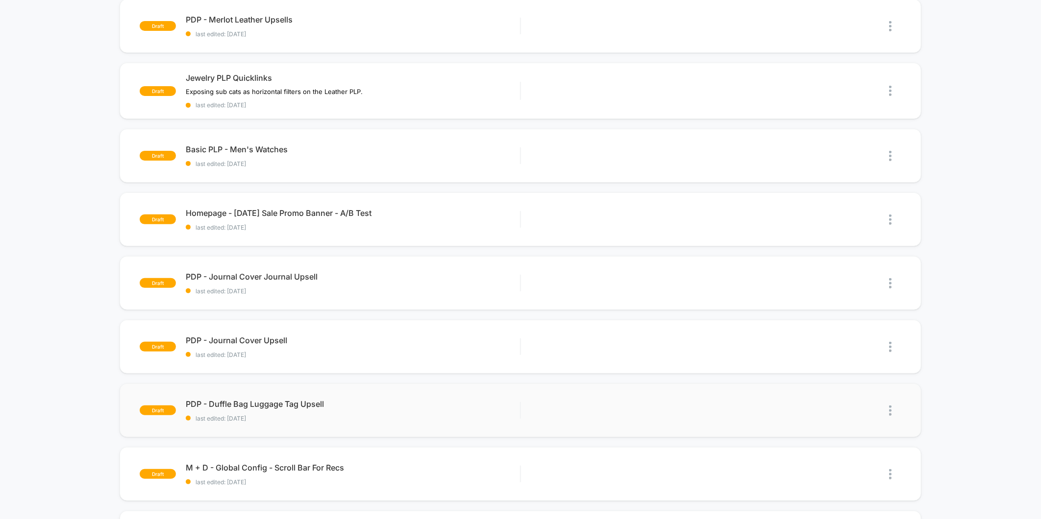
scroll to position [109, 0]
click at [397, 219] on div "Homepage - [DATE] Sale Promo Banner - A/B Test Click to edit experience details…" at bounding box center [353, 218] width 334 height 23
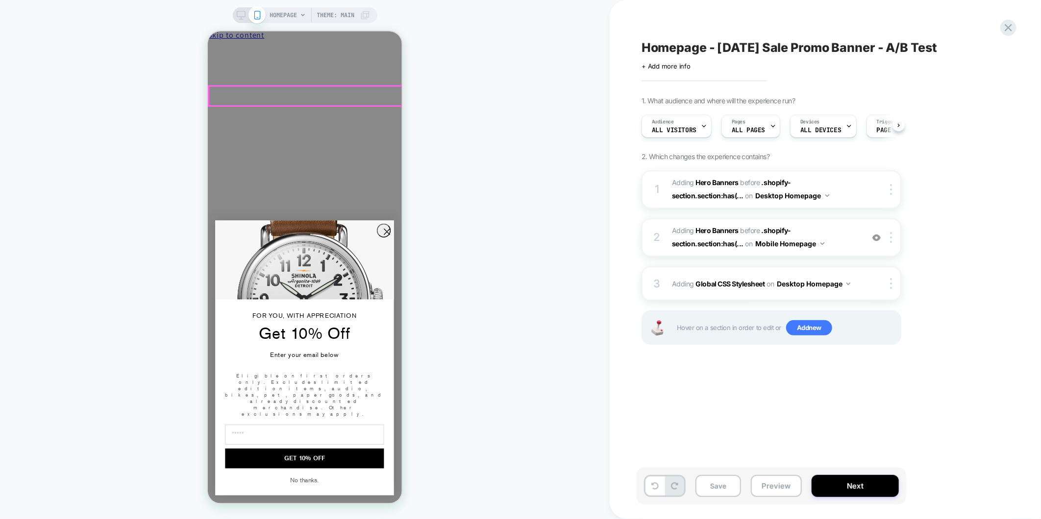
scroll to position [0, 0]
click at [250, 48] on icon "Close" at bounding box center [250, 51] width 0 height 7
click at [385, 238] on circle "Close dialog" at bounding box center [386, 231] width 13 height 13
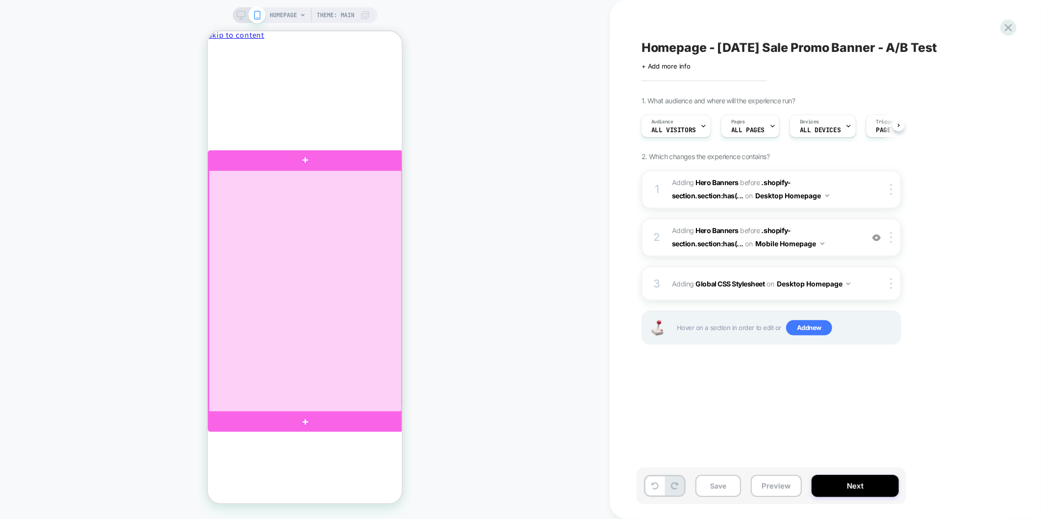
click at [333, 245] on div at bounding box center [304, 291] width 193 height 242
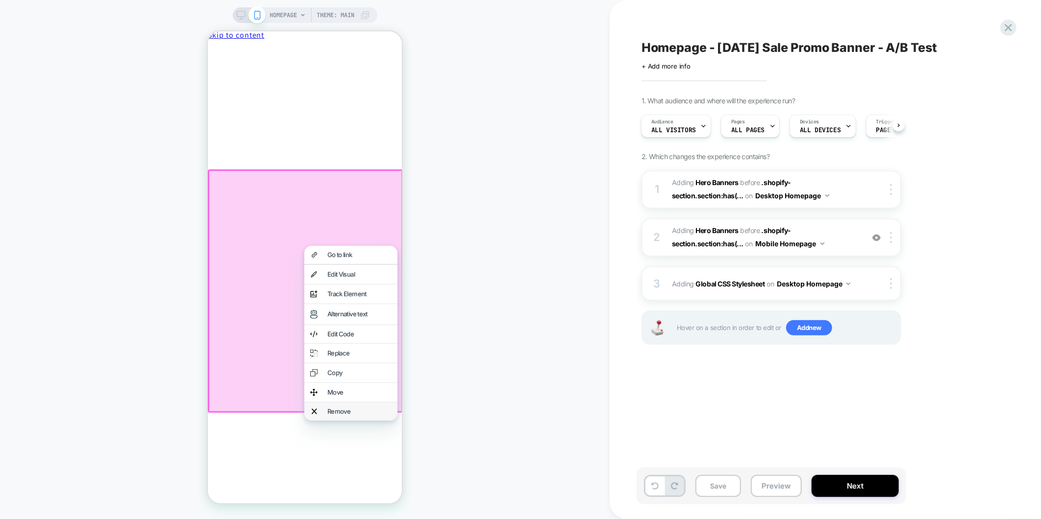
click at [337, 409] on div "Remove" at bounding box center [359, 411] width 64 height 6
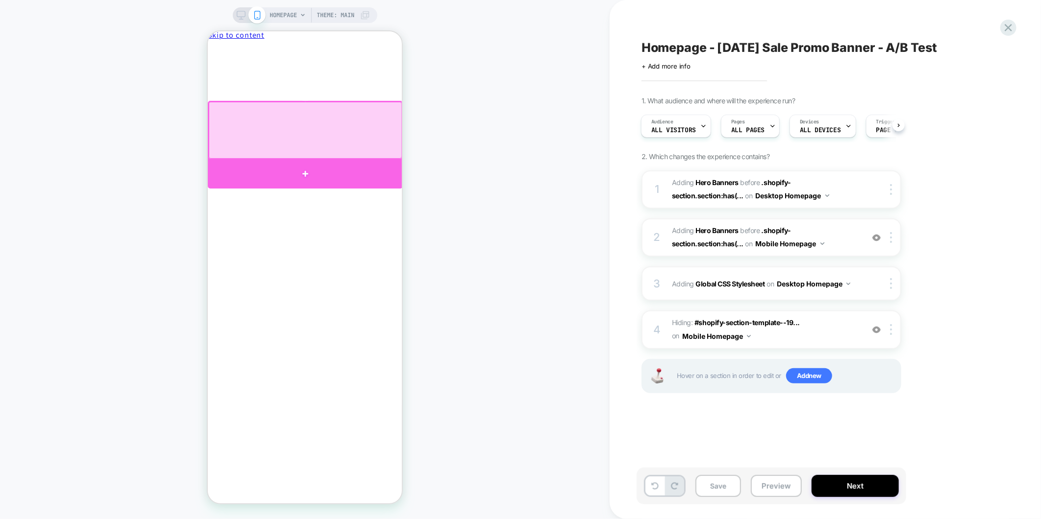
click at [307, 169] on div at bounding box center [304, 173] width 195 height 29
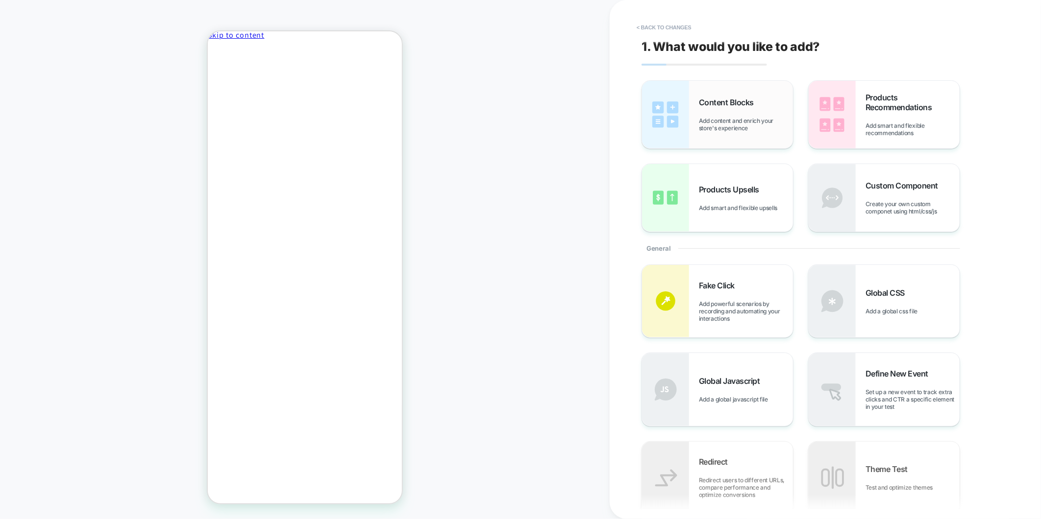
click at [752, 139] on div "Content Blocks Add content and enrich your store's experience" at bounding box center [717, 115] width 151 height 68
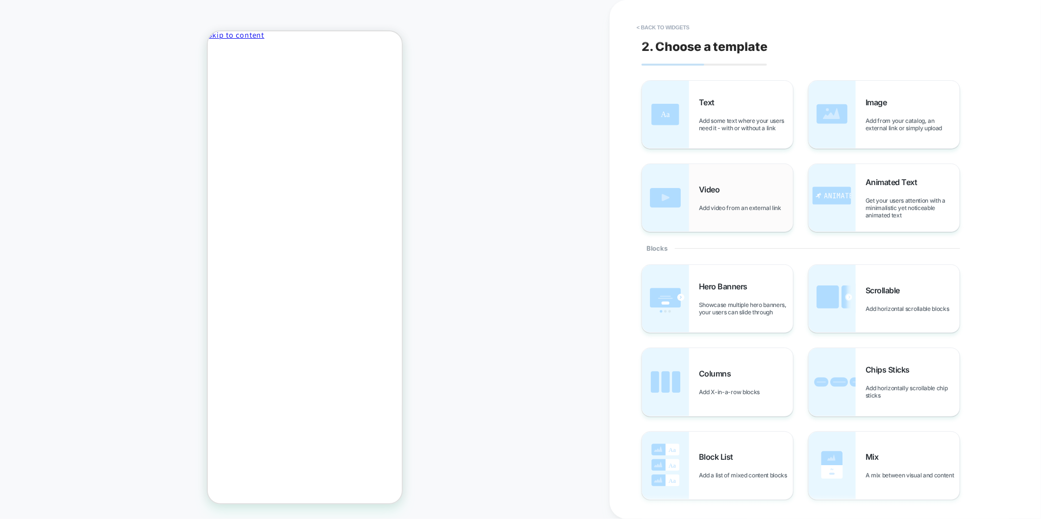
click at [738, 192] on div "Video Add video from an external link" at bounding box center [746, 198] width 94 height 27
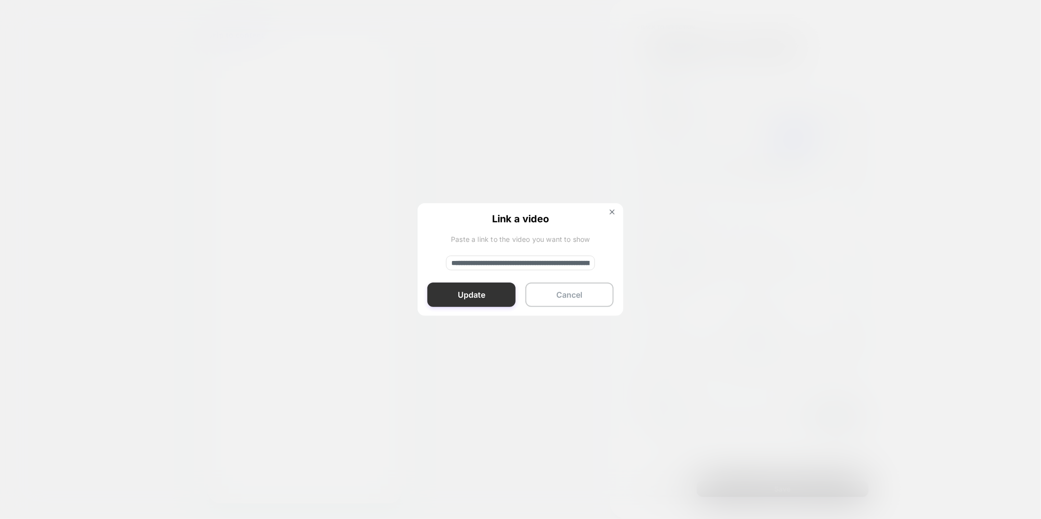
click at [464, 297] on button "Update" at bounding box center [471, 295] width 88 height 25
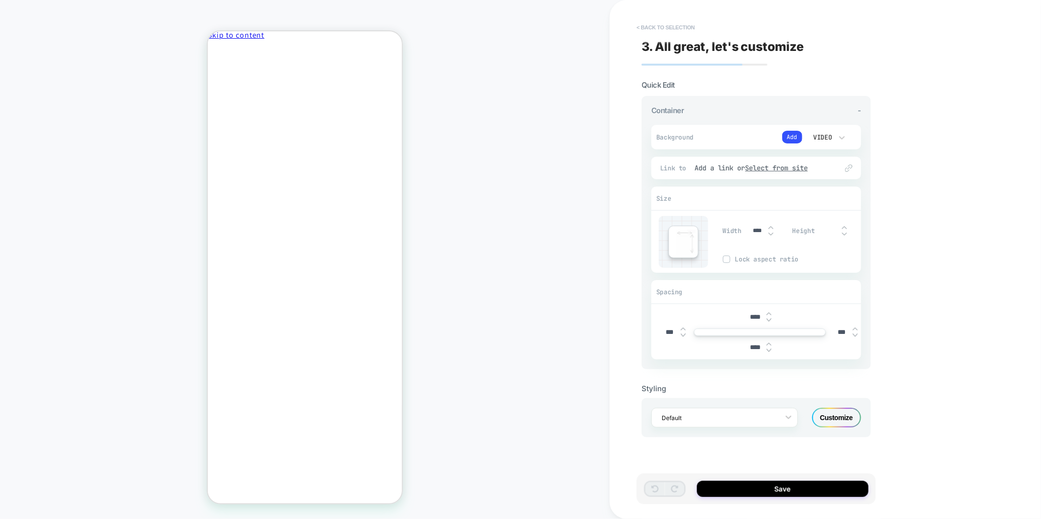
click at [684, 26] on button "< Back to selection" at bounding box center [666, 28] width 68 height 16
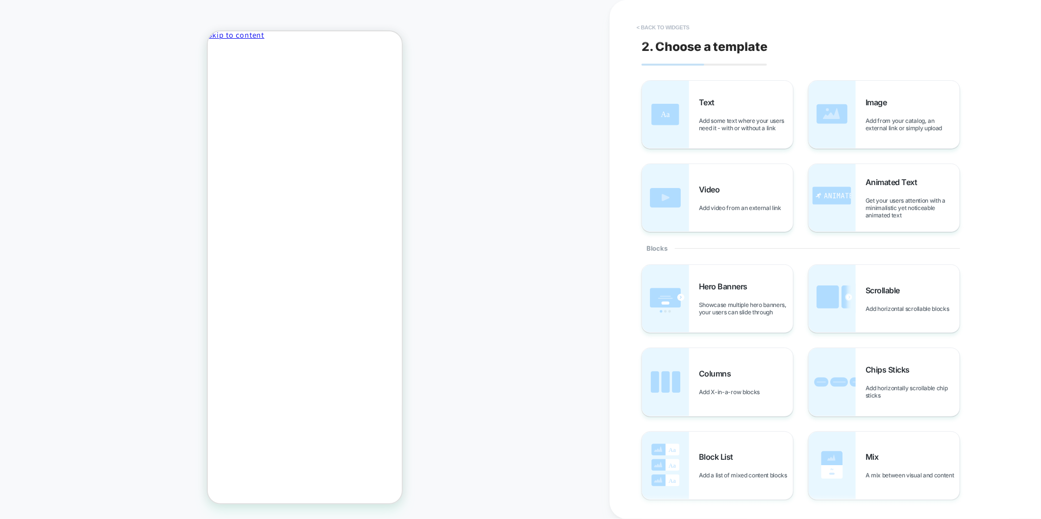
click at [679, 31] on button "< Back to widgets" at bounding box center [663, 28] width 63 height 16
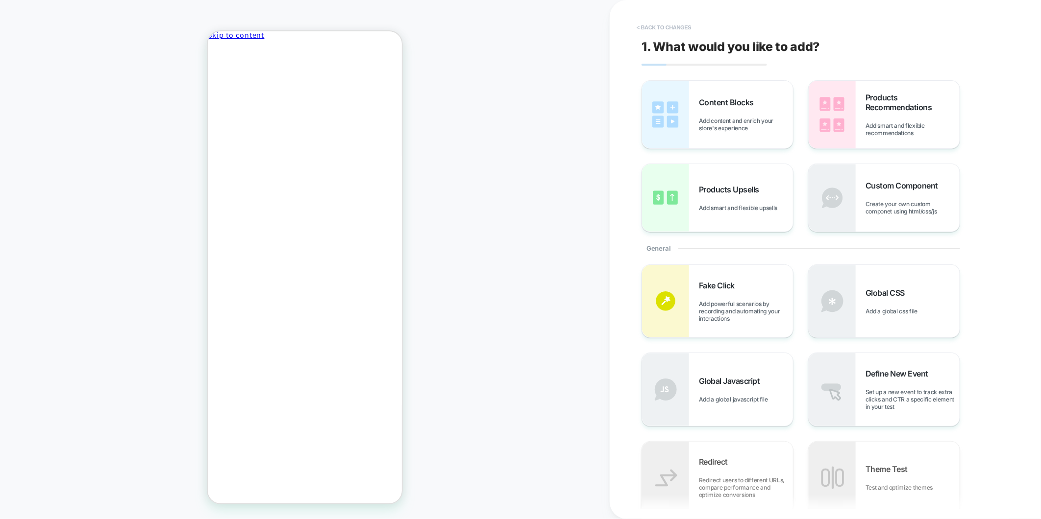
click at [676, 28] on button "< Back to changes" at bounding box center [664, 28] width 65 height 16
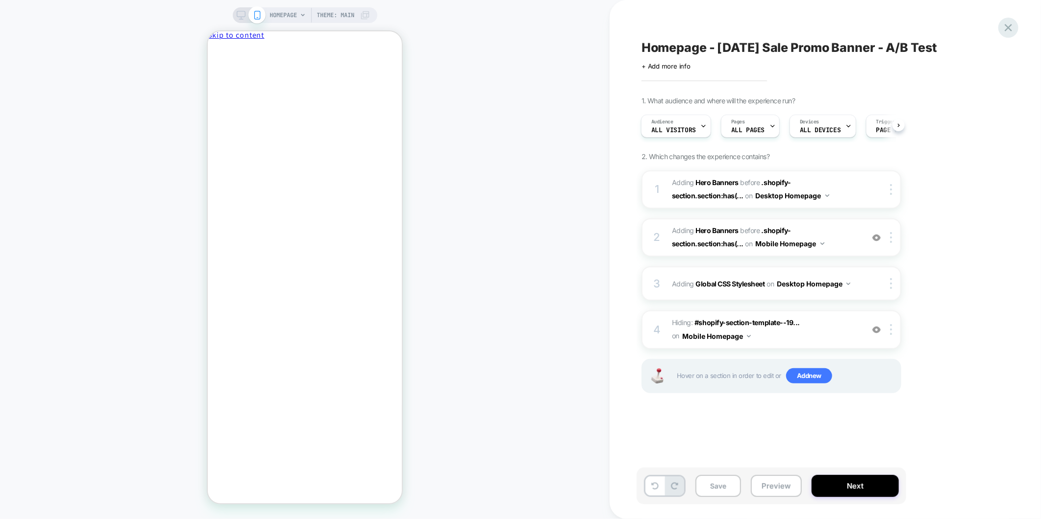
click at [1015, 26] on div at bounding box center [1008, 28] width 20 height 20
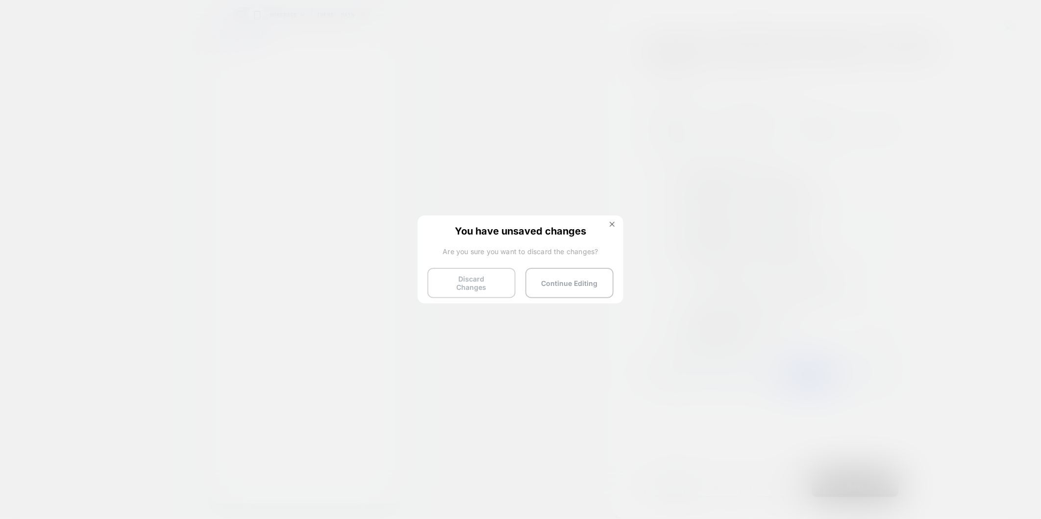
click at [487, 281] on button "Discard Changes" at bounding box center [471, 283] width 88 height 30
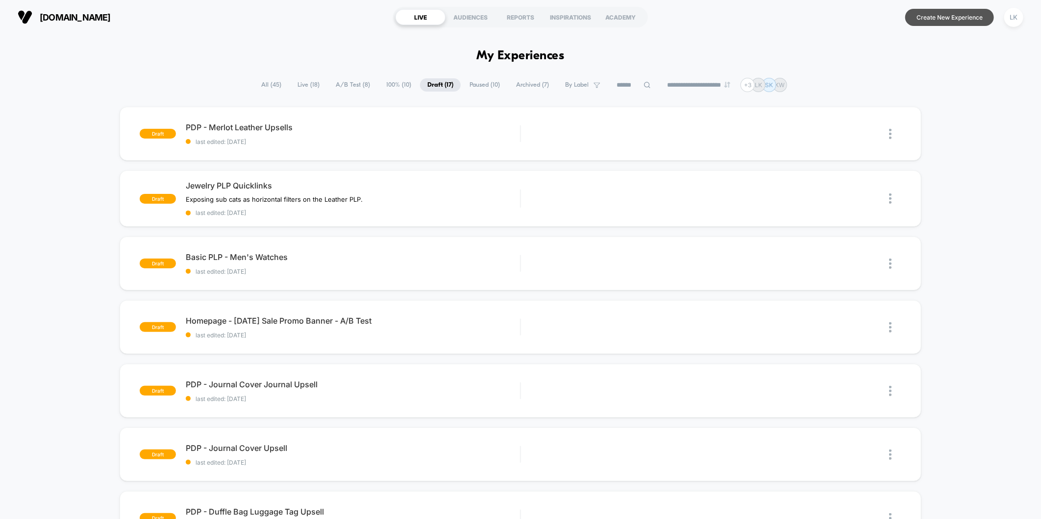
click at [963, 22] on button "Create New Experience" at bounding box center [949, 17] width 89 height 17
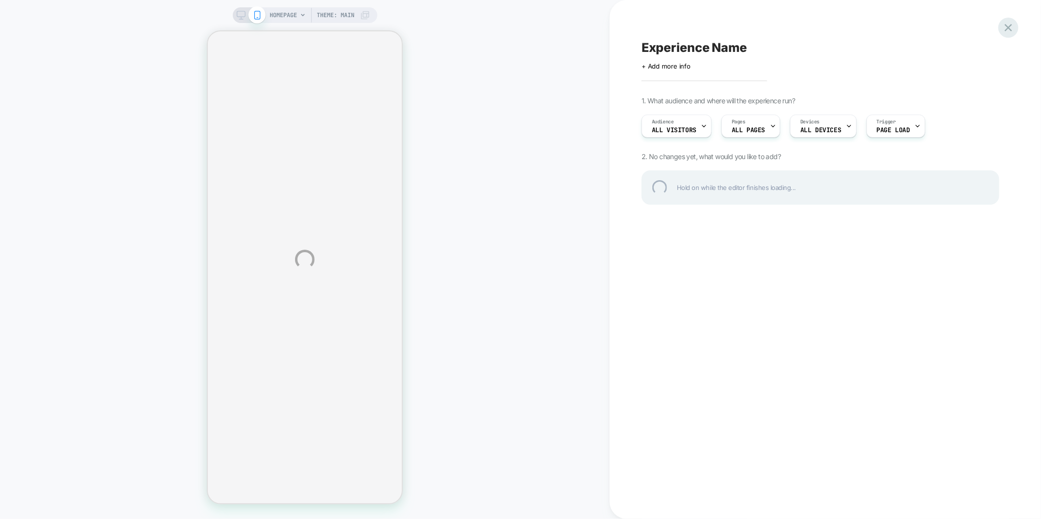
click at [1007, 27] on div at bounding box center [1008, 28] width 20 height 20
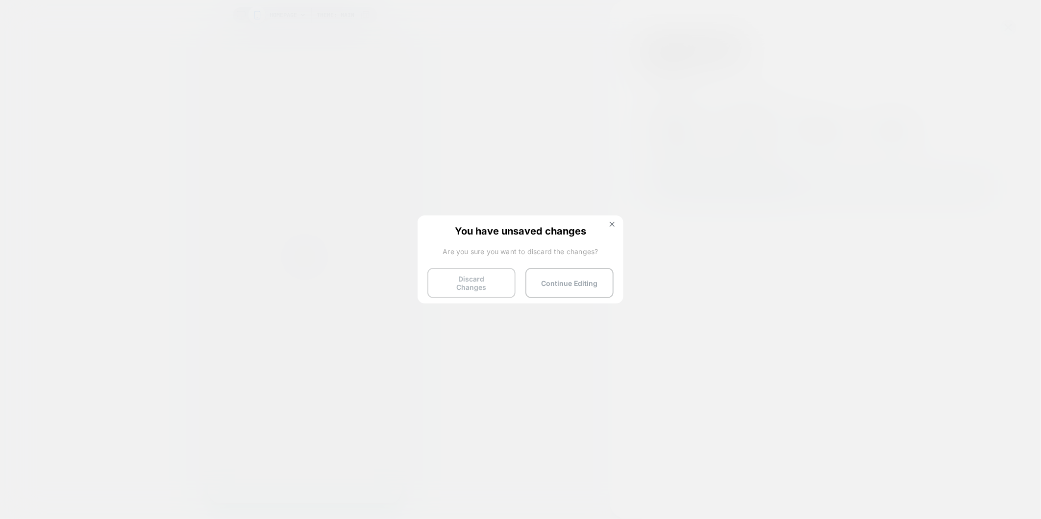
click at [459, 279] on button "Discard Changes" at bounding box center [471, 283] width 88 height 30
click at [491, 284] on button "Discard Changes" at bounding box center [471, 283] width 88 height 30
click at [484, 279] on button "Discard Changes" at bounding box center [471, 283] width 88 height 30
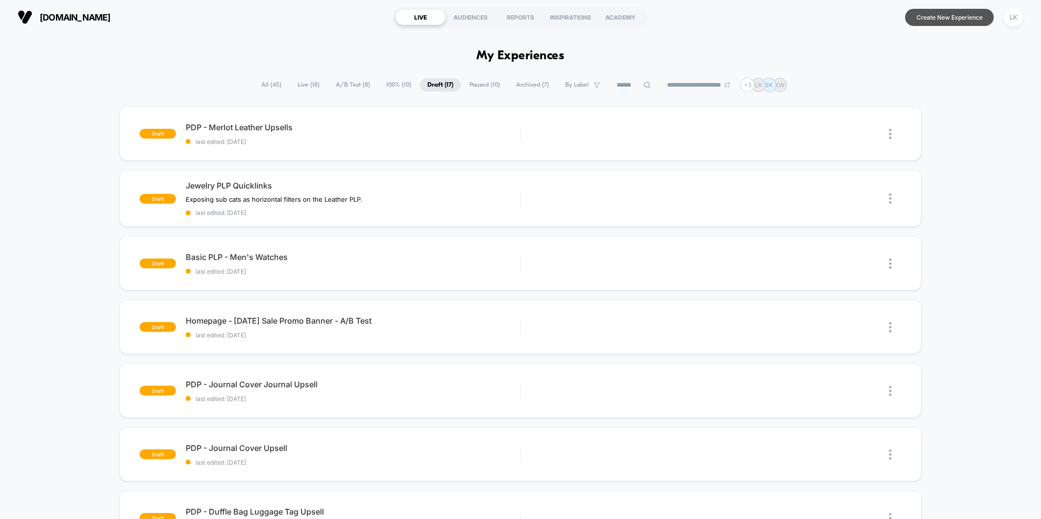
click at [937, 20] on button "Create New Experience" at bounding box center [949, 17] width 89 height 17
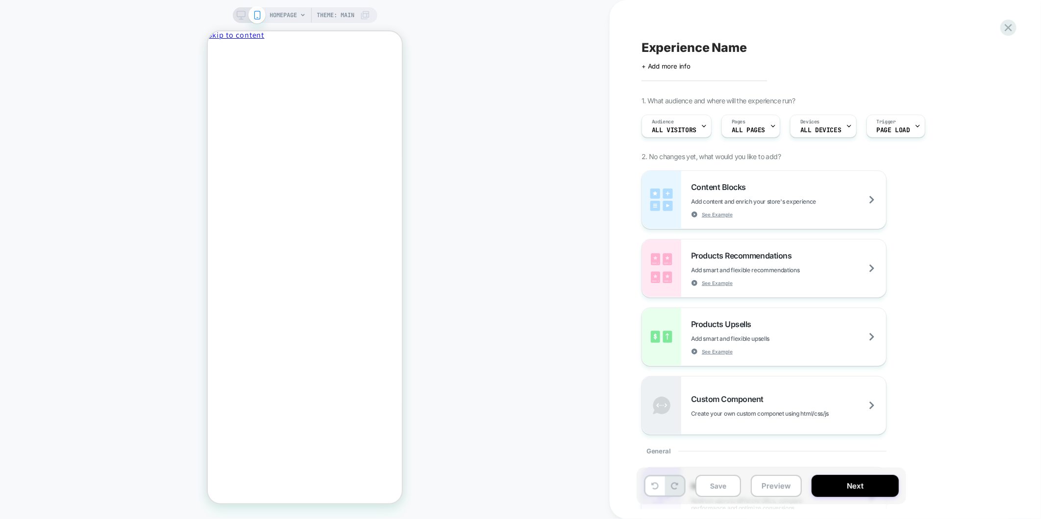
click at [683, 46] on span "Experience Name" at bounding box center [693, 47] width 105 height 15
type textarea "**********"
click at [582, 109] on div "HOMEPAGE Theme: MAIN" at bounding box center [305, 260] width 610 height 500
click at [250, 48] on icon "Close" at bounding box center [250, 51] width 0 height 7
click at [664, 63] on span "+ Add more info" at bounding box center [665, 66] width 49 height 8
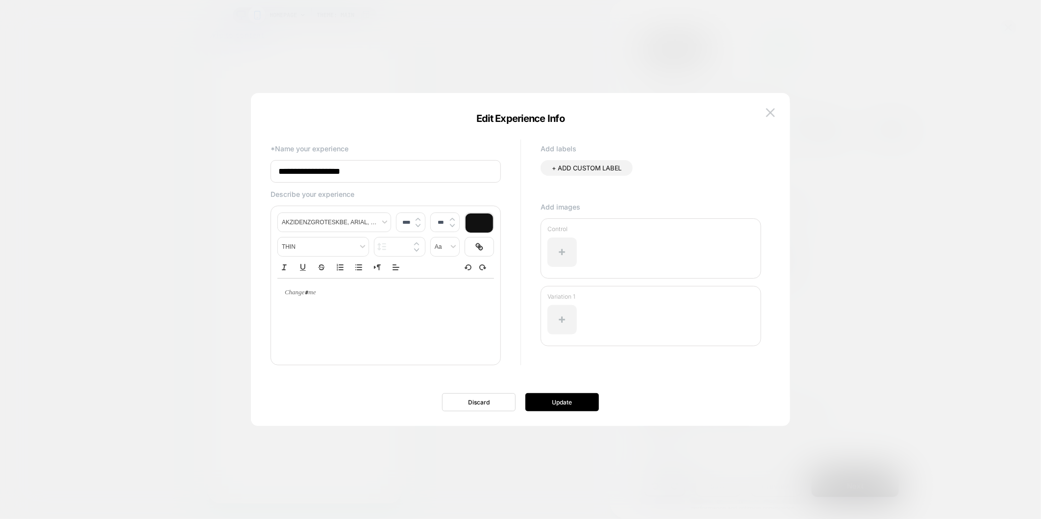
drag, startPoint x: 427, startPoint y: 162, endPoint x: 209, endPoint y: 159, distance: 218.6
click at [209, 159] on body "**********" at bounding box center [520, 259] width 1041 height 519
type input "**********"
click at [552, 401] on button "Update" at bounding box center [562, 402] width 74 height 18
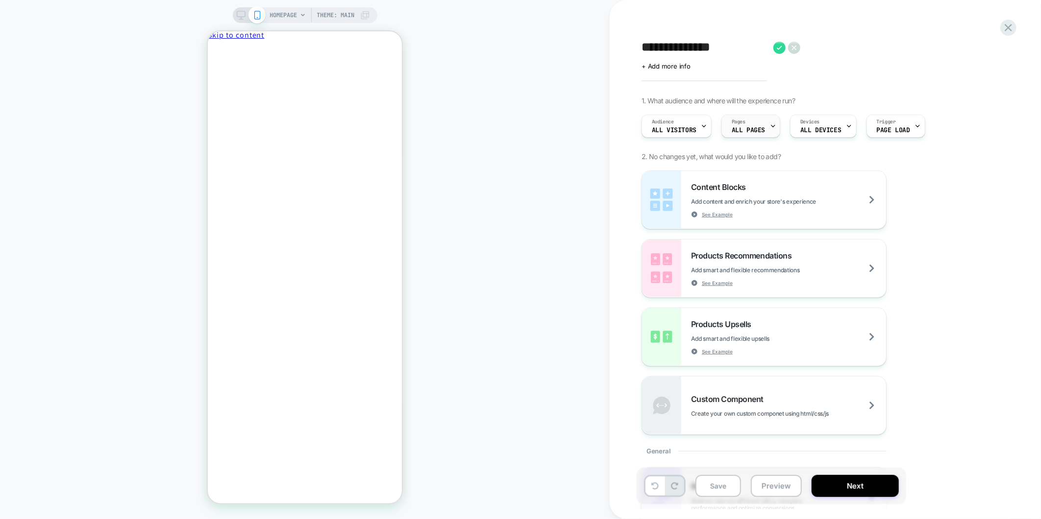
click at [756, 124] on div "Pages ALL PAGES" at bounding box center [748, 126] width 53 height 22
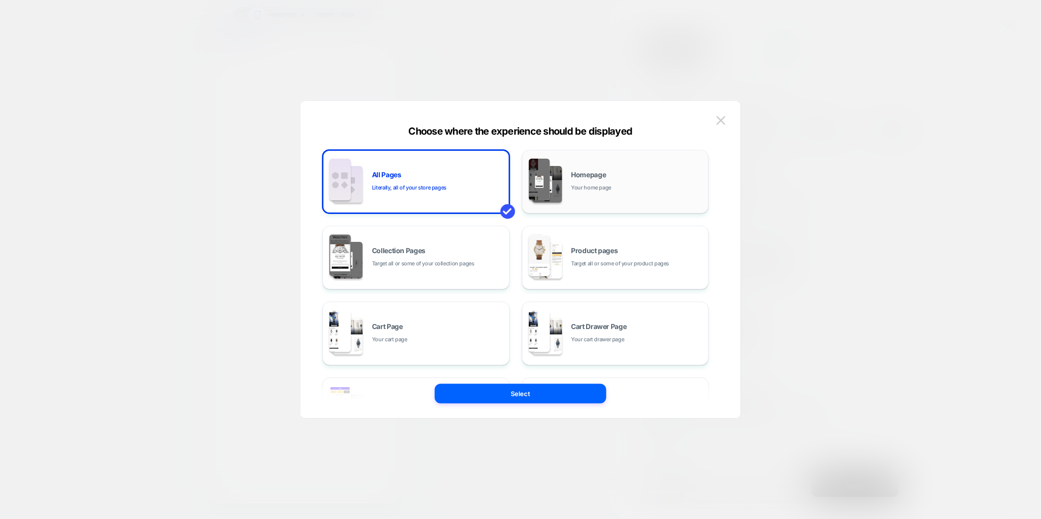
click at [606, 195] on div "Homepage Your home page" at bounding box center [615, 182] width 176 height 54
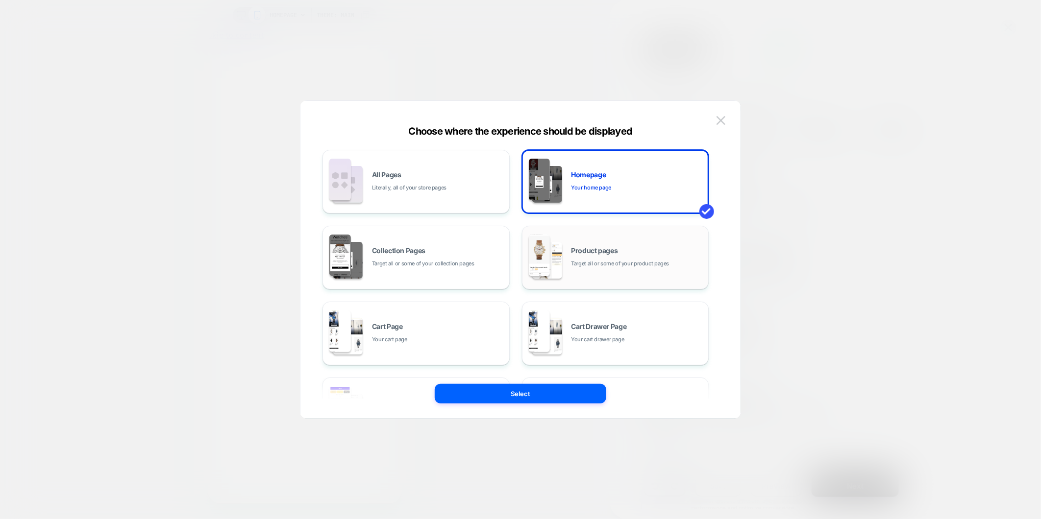
click at [603, 247] on span "Product pages" at bounding box center [594, 250] width 47 height 7
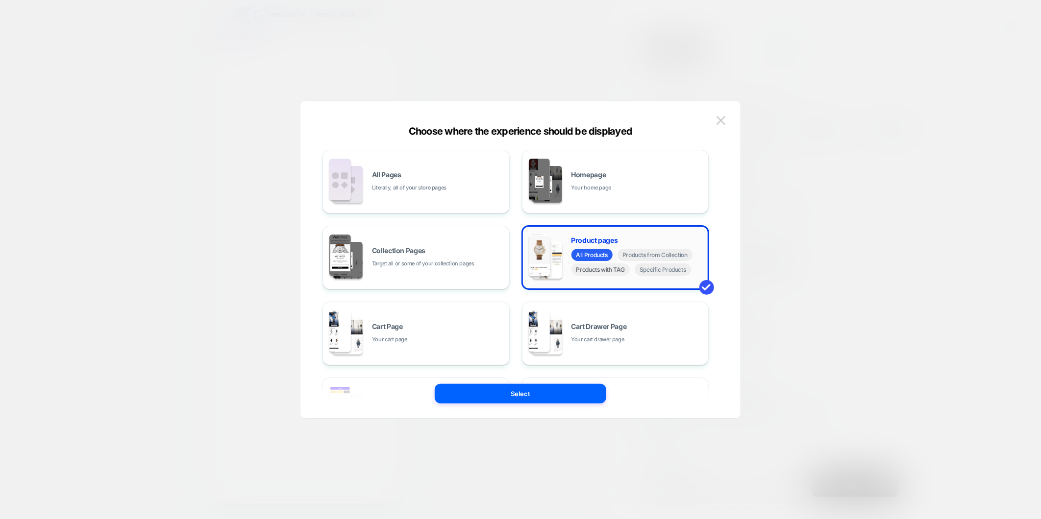
click at [611, 272] on span "Products with TAG" at bounding box center [600, 270] width 59 height 12
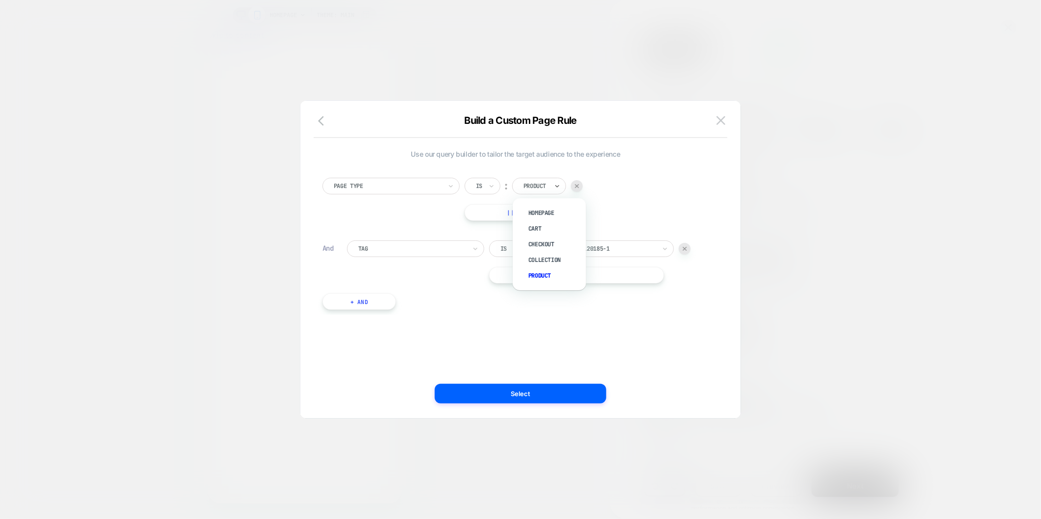
click at [531, 179] on div "Product" at bounding box center [539, 186] width 54 height 17
click at [394, 187] on div at bounding box center [388, 186] width 108 height 9
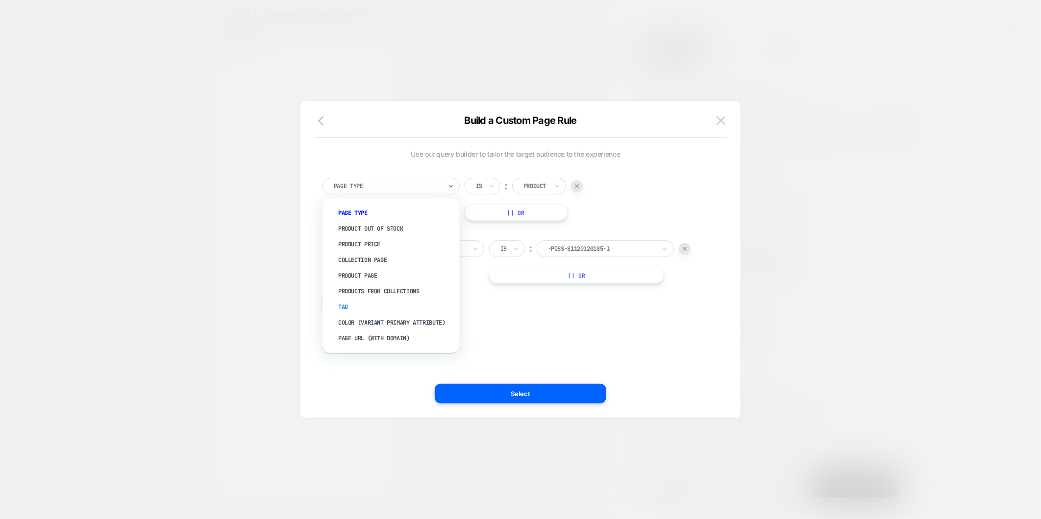
click at [356, 309] on div "Tag" at bounding box center [395, 307] width 127 height 16
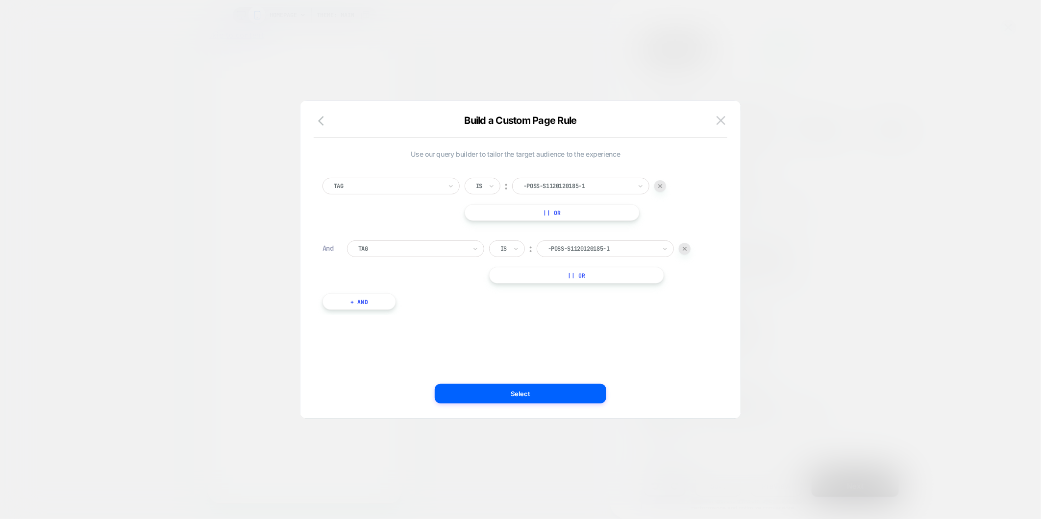
click at [610, 188] on div at bounding box center [577, 186] width 108 height 9
type input "*****"
click at [572, 213] on div "New Arrival" at bounding box center [585, 213] width 127 height 16
click at [688, 255] on div "Is ︰ -poss-s1120120185-1" at bounding box center [589, 249] width 201 height 17
click at [687, 245] on div at bounding box center [685, 249] width 12 height 12
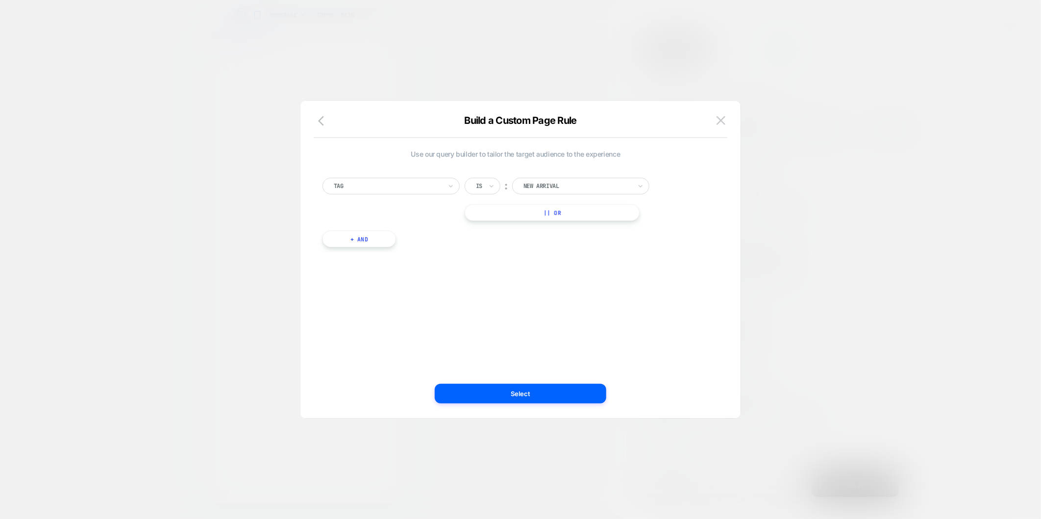
click at [726, 124] on button at bounding box center [720, 120] width 15 height 15
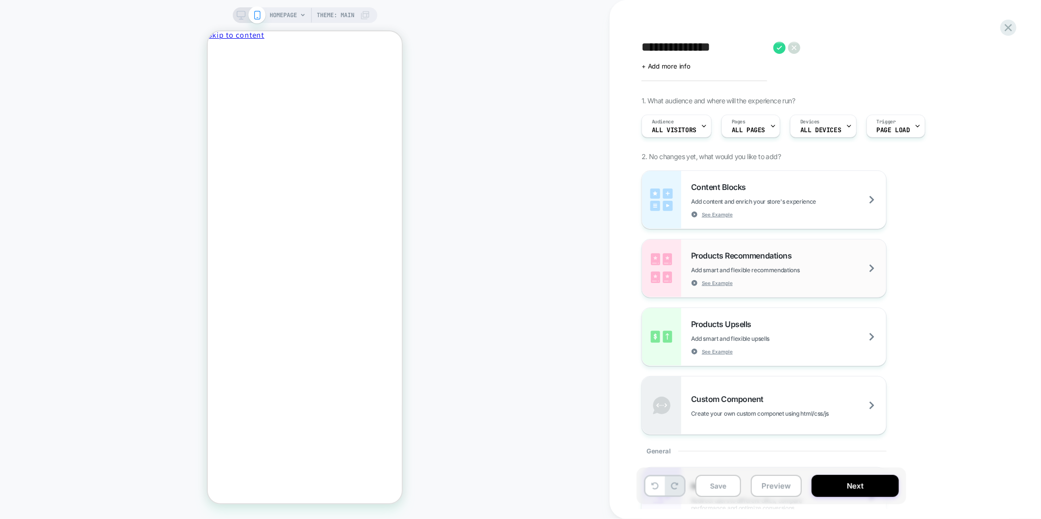
click at [819, 268] on span "Add smart and flexible recommendations" at bounding box center [770, 270] width 158 height 7
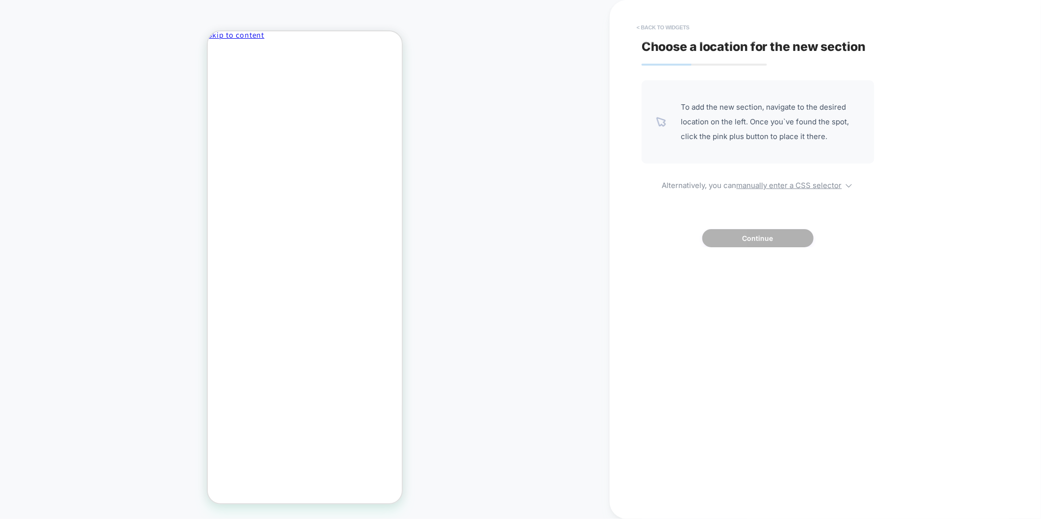
click at [649, 25] on button "< Back to widgets" at bounding box center [663, 28] width 63 height 16
